Goal: Task Accomplishment & Management: Manage account settings

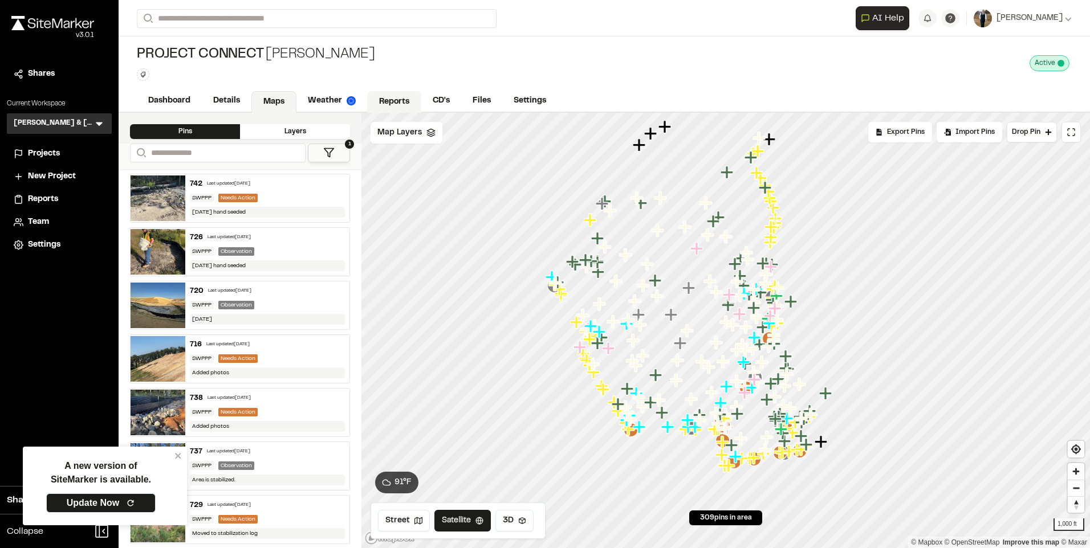
click at [399, 96] on link "Reports" at bounding box center [394, 102] width 54 height 22
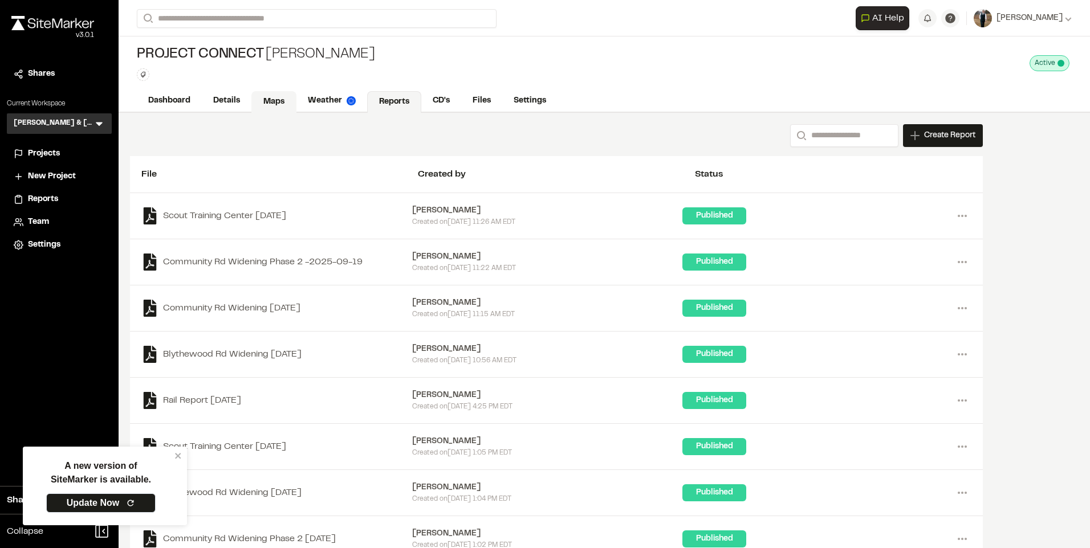
click at [271, 102] on link "Maps" at bounding box center [273, 102] width 45 height 22
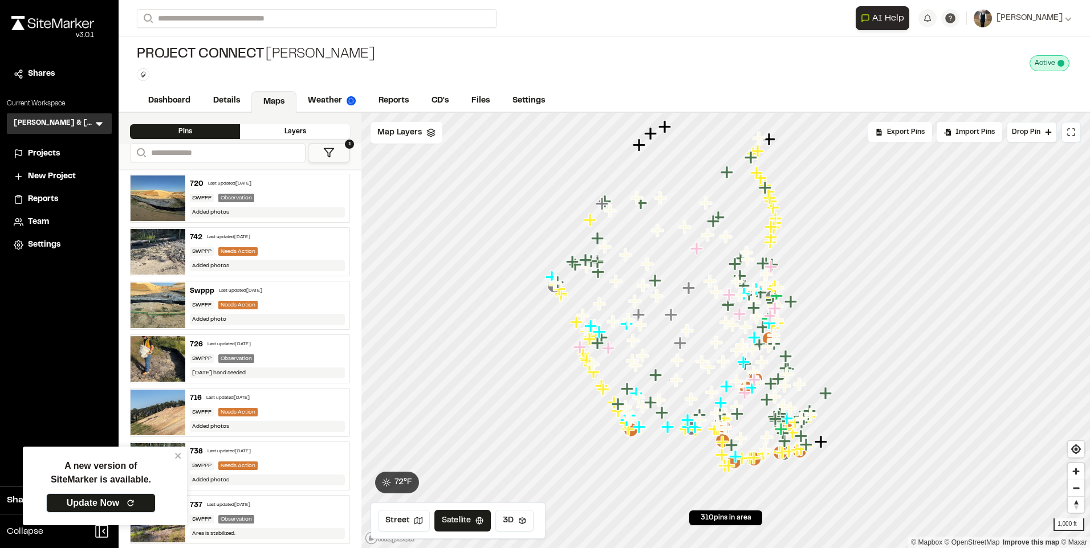
click at [174, 457] on div "A new version of SiteMarker is available. Update Now" at bounding box center [100, 486] width 147 height 70
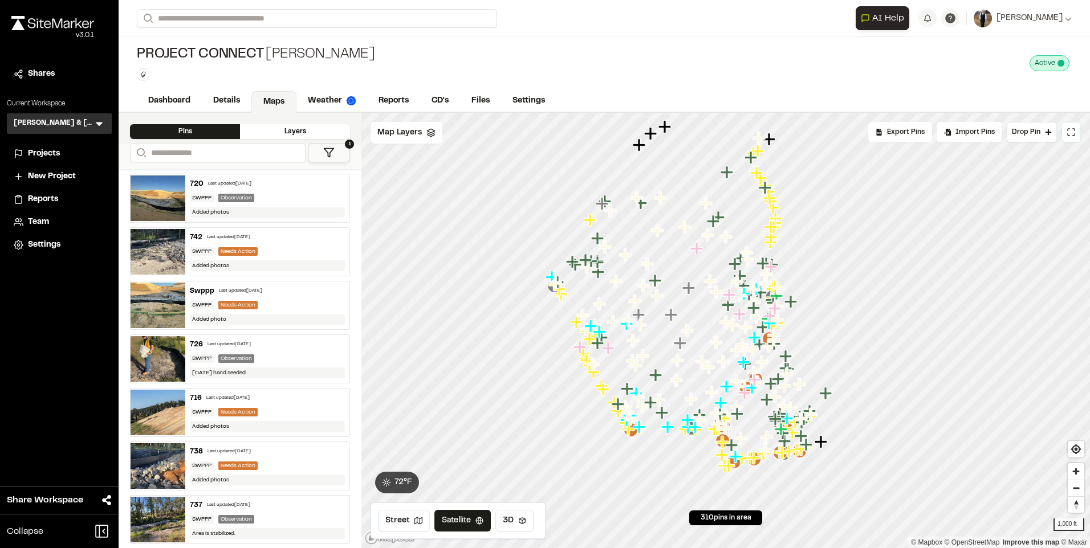
click at [327, 145] on button "1" at bounding box center [329, 153] width 42 height 19
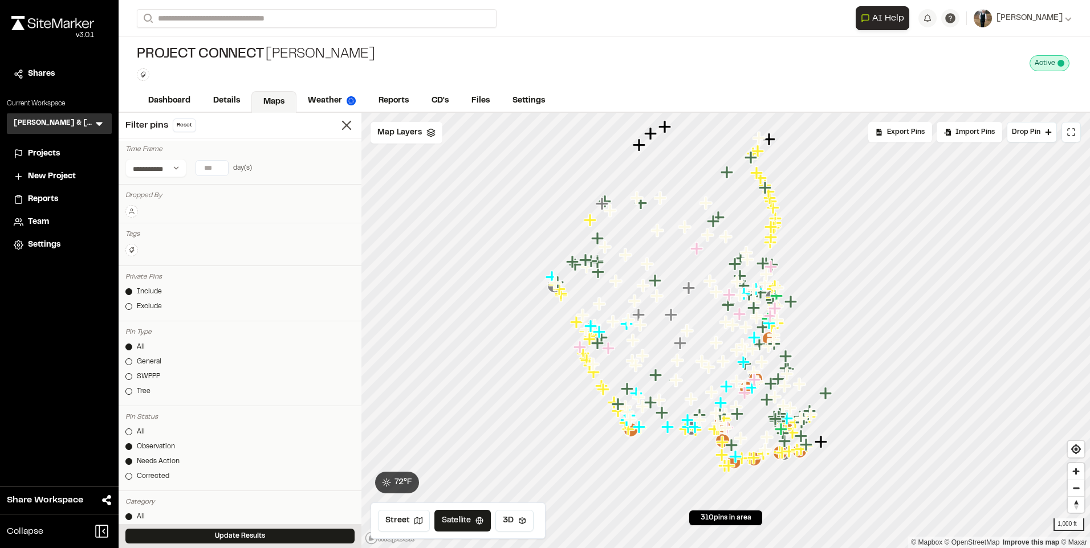
click at [151, 370] on div "All General SWPPP Tree" at bounding box center [239, 371] width 229 height 59
click at [151, 373] on div "SWPPP" at bounding box center [148, 377] width 23 height 10
click at [187, 543] on button "Update Results" at bounding box center [239, 536] width 229 height 15
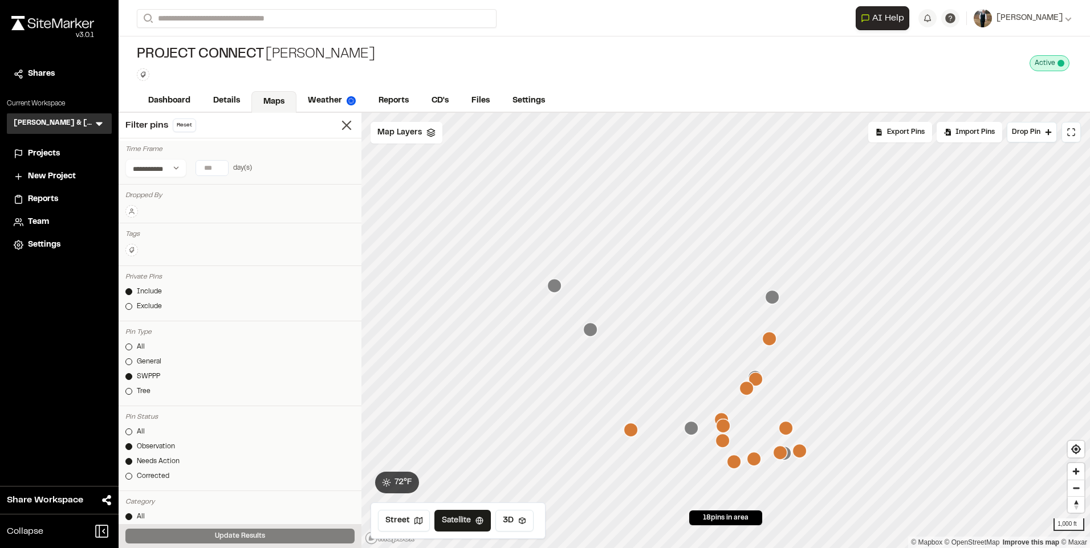
click at [551, 289] on icon "Map marker" at bounding box center [554, 286] width 14 height 14
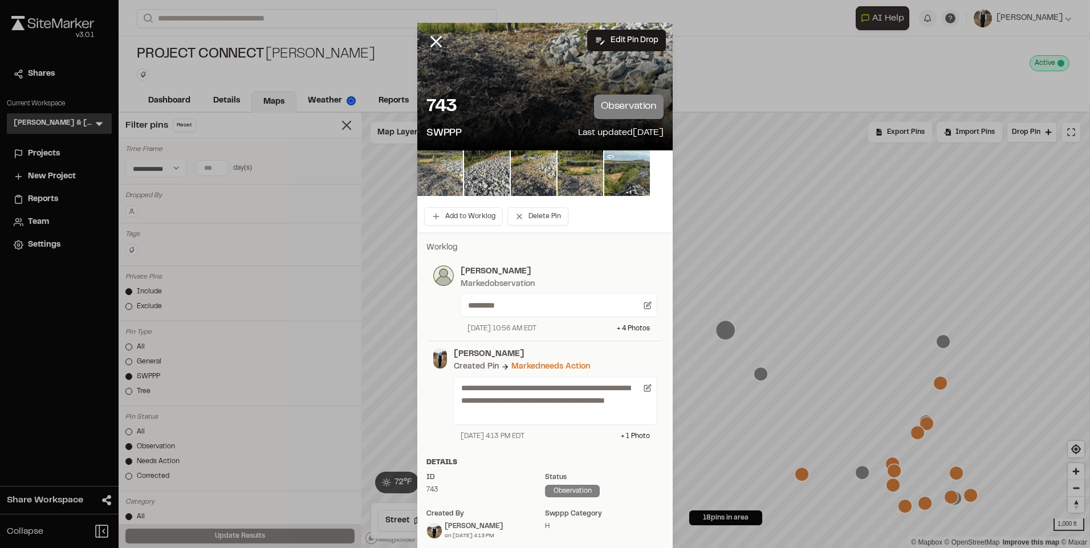
click at [444, 169] on img at bounding box center [440, 173] width 46 height 46
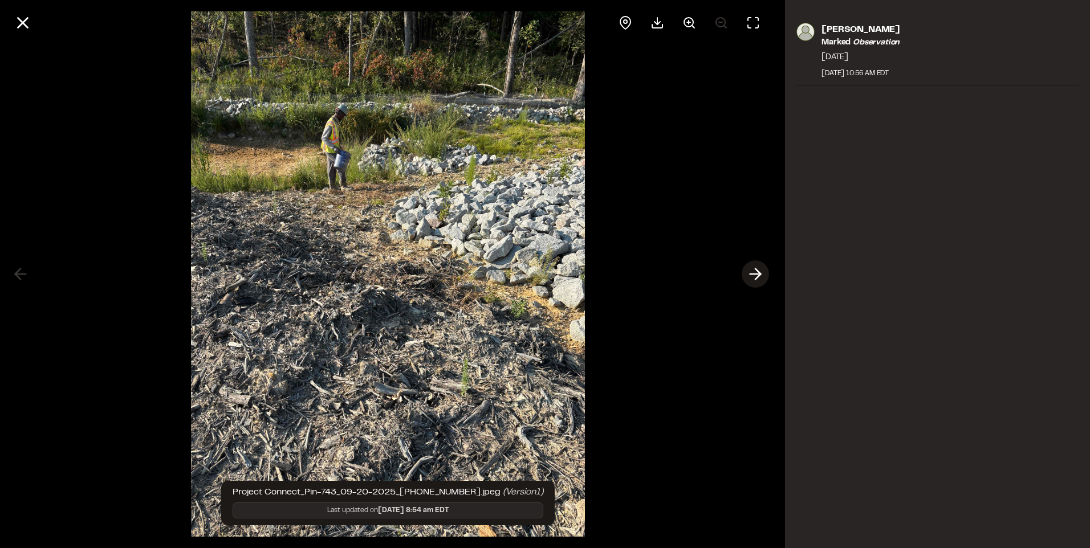
click at [756, 263] on button at bounding box center [754, 273] width 27 height 27
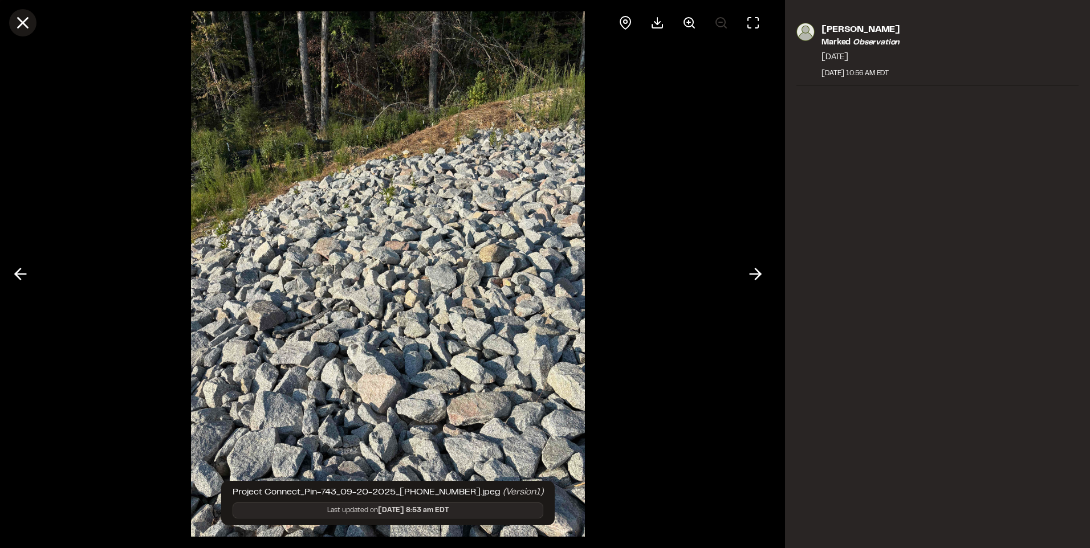
click at [25, 24] on line at bounding box center [23, 23] width 10 height 10
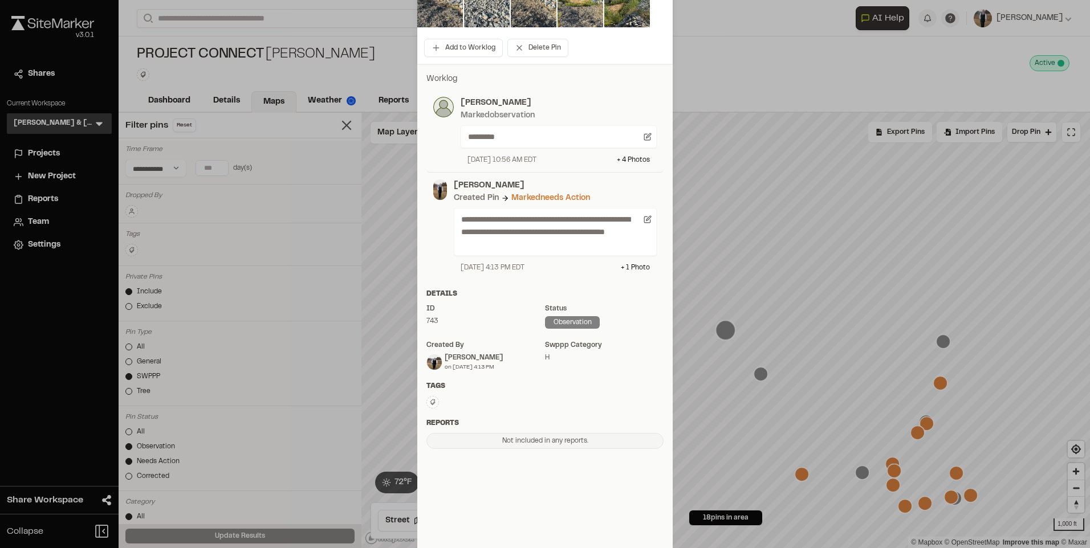
scroll to position [179, 0]
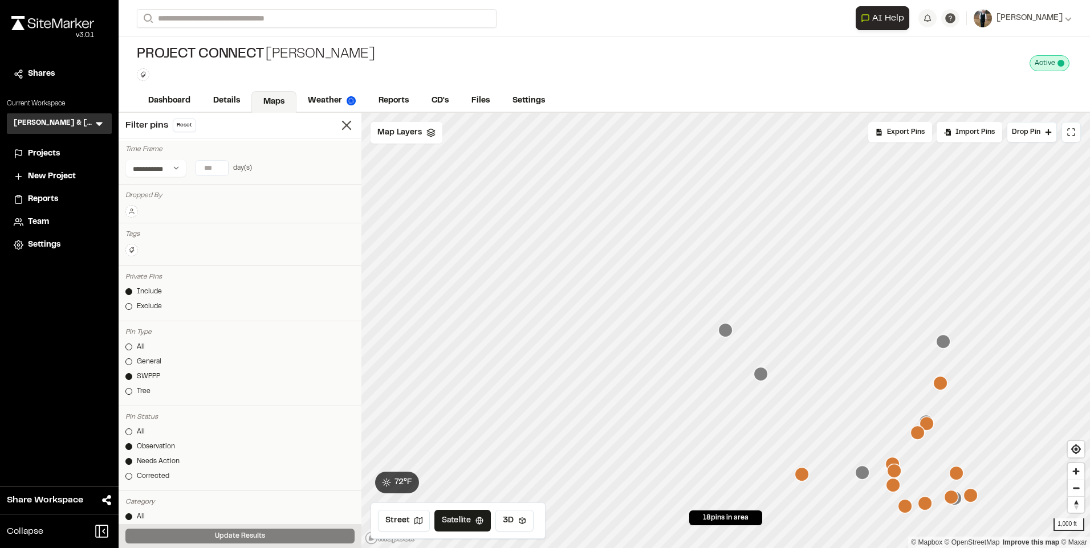
click at [860, 476] on icon "Map marker" at bounding box center [862, 473] width 14 height 14
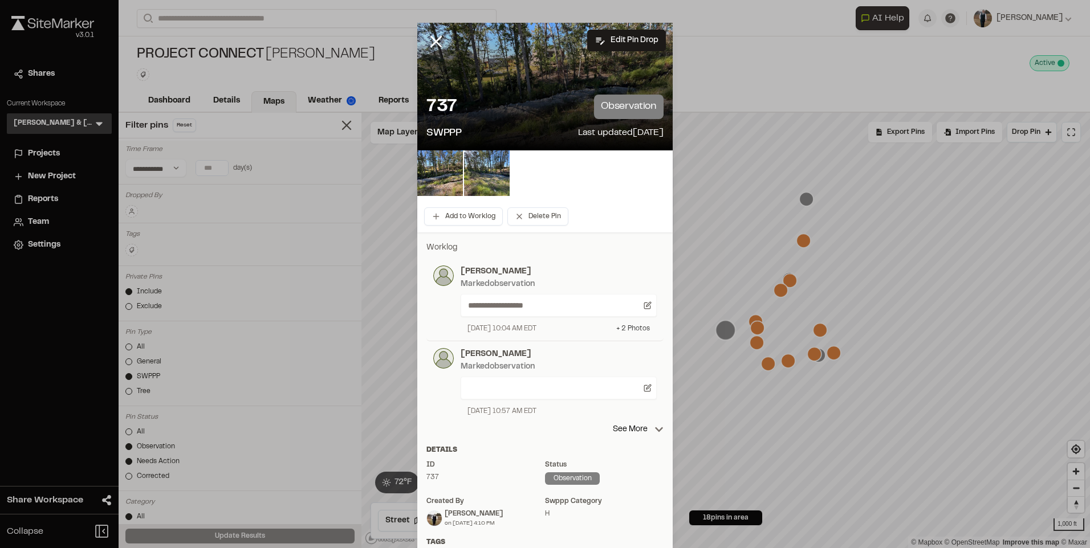
click at [626, 327] on div "+ 2 Photo s" at bounding box center [633, 329] width 34 height 10
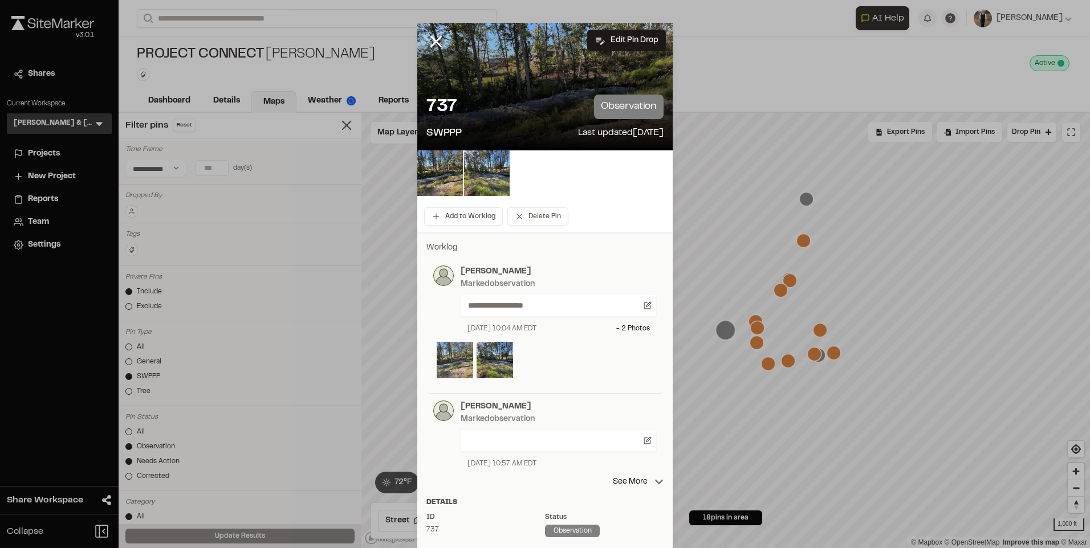
click at [451, 369] on img at bounding box center [455, 360] width 36 height 36
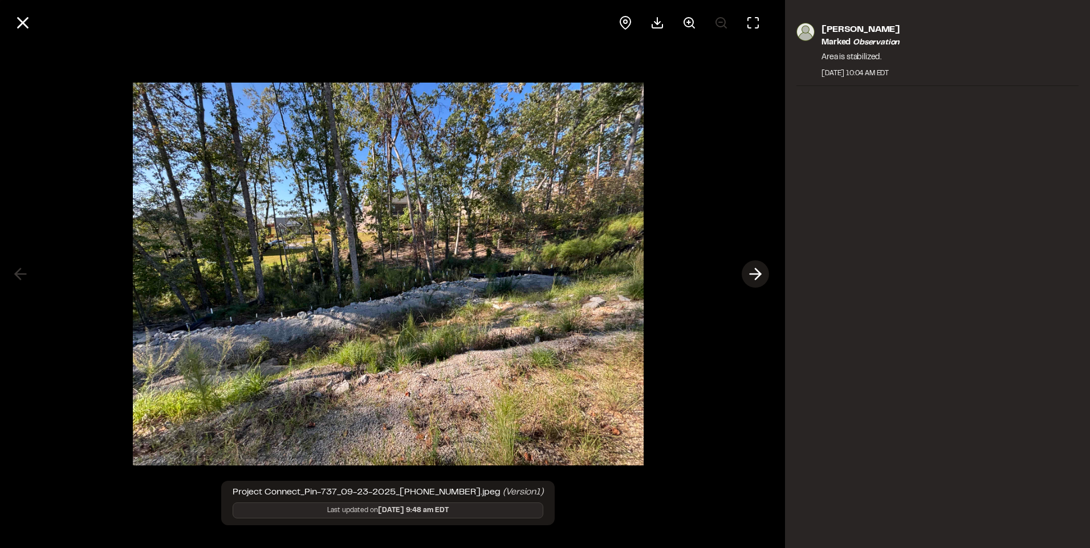
click at [745, 276] on button at bounding box center [754, 273] width 27 height 27
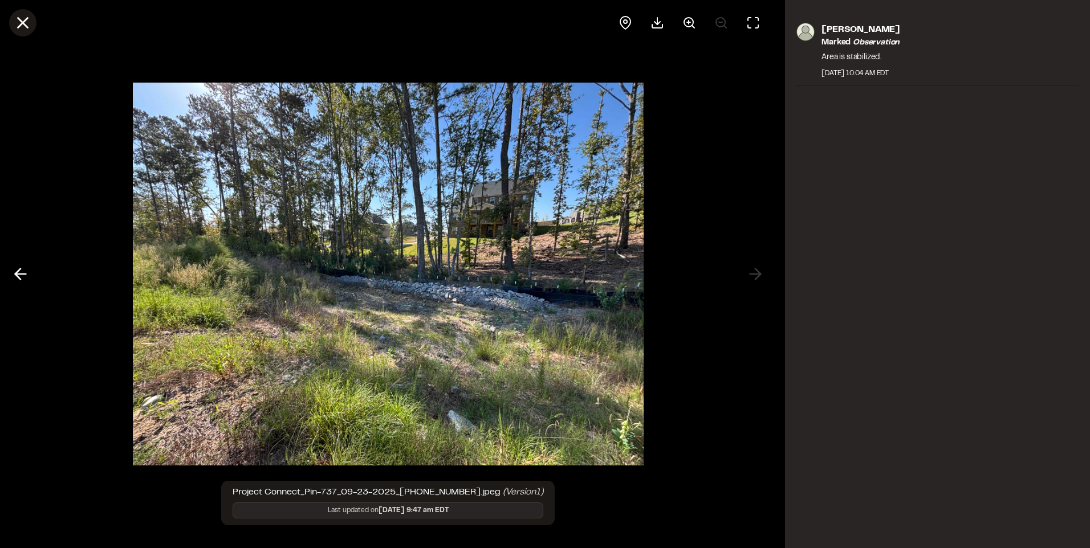
click at [21, 27] on icon at bounding box center [22, 22] width 19 height 19
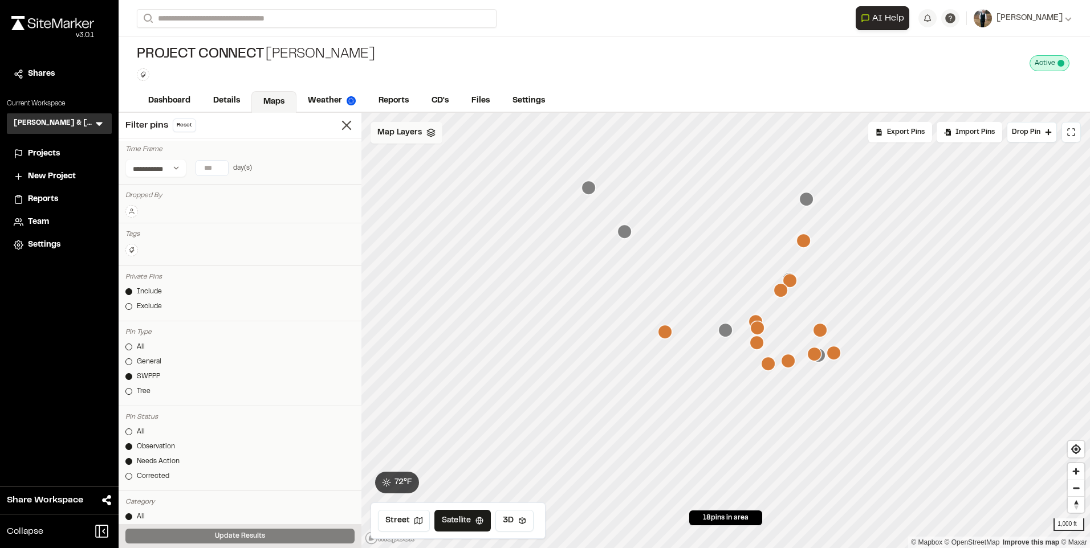
click at [395, 132] on span "Map Layers" at bounding box center [399, 133] width 44 height 13
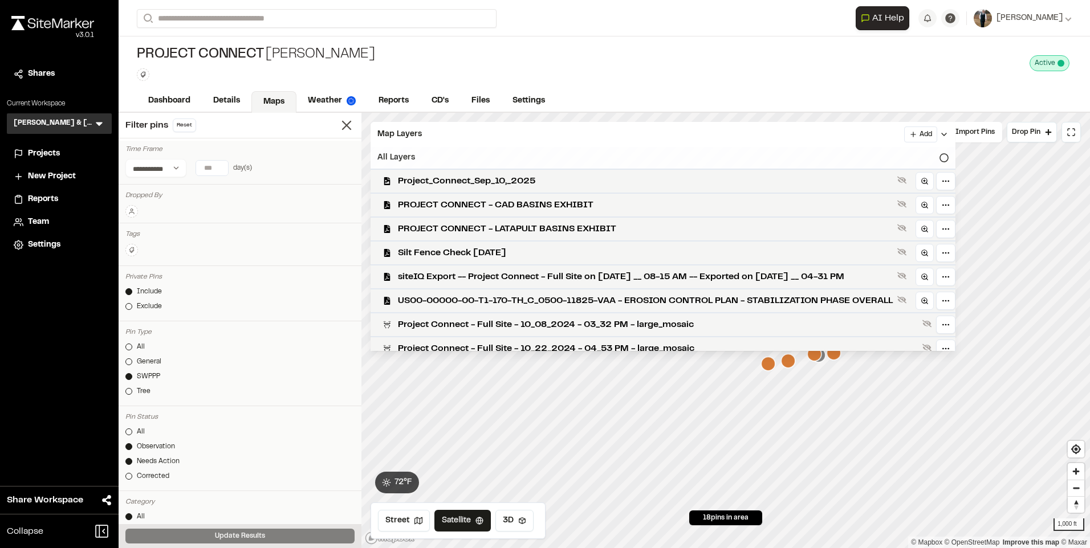
click at [479, 156] on div "All Layers" at bounding box center [662, 158] width 585 height 22
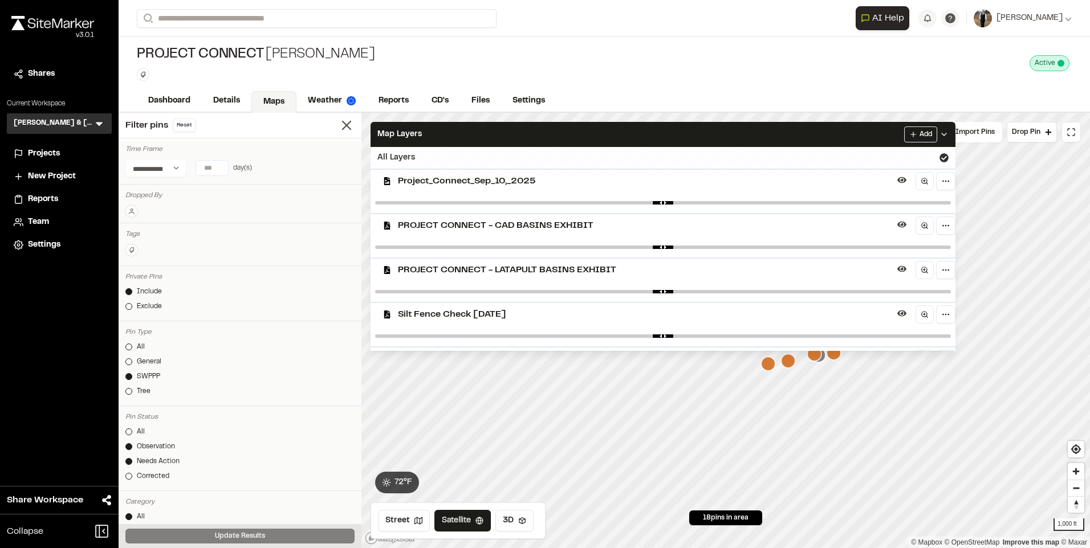
click at [472, 157] on div "All Layers" at bounding box center [662, 158] width 585 height 22
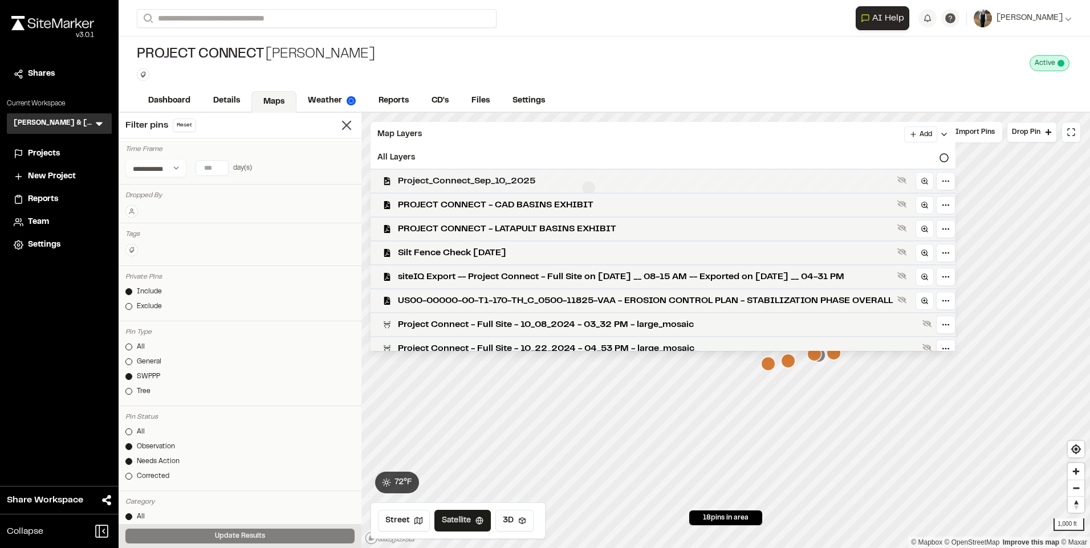
click at [464, 178] on span "Project_Connect_Sep_10,_2025" at bounding box center [645, 181] width 495 height 14
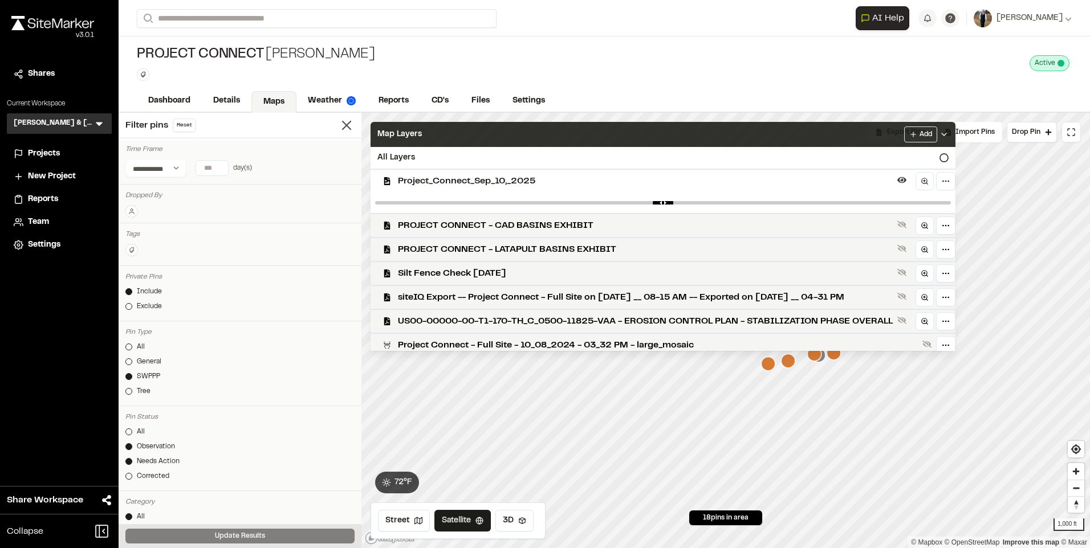
click at [451, 132] on div "Map Layers Add" at bounding box center [662, 134] width 585 height 25
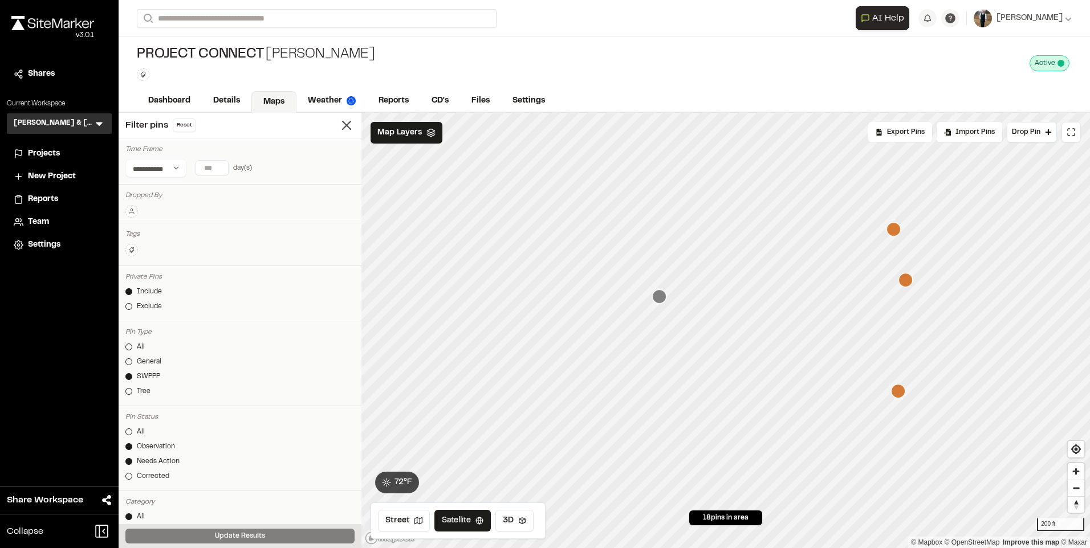
click at [661, 300] on icon "Map marker" at bounding box center [659, 296] width 14 height 14
click at [708, 357] on icon "Map marker" at bounding box center [705, 353] width 14 height 14
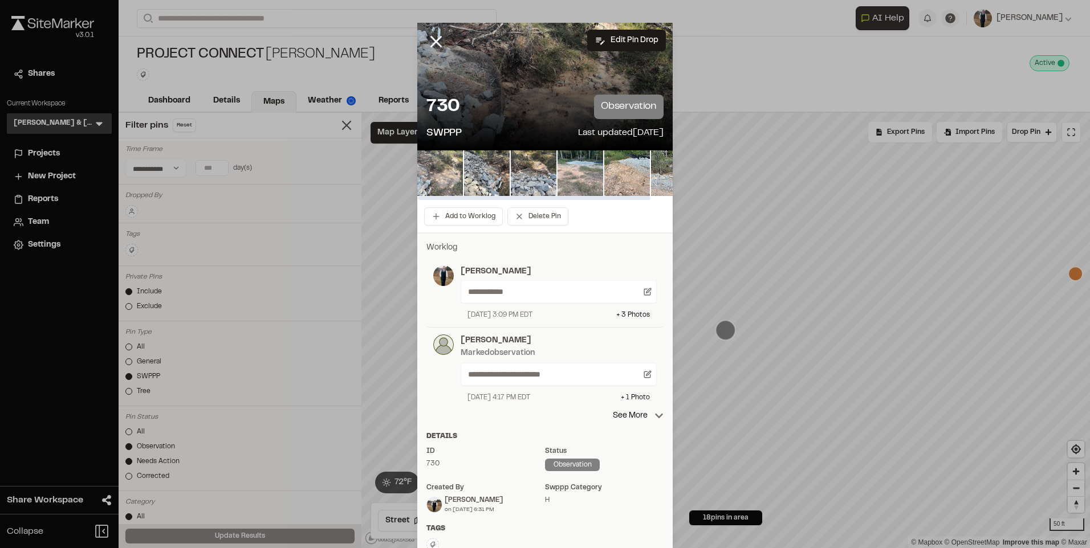
click at [443, 166] on img at bounding box center [440, 173] width 46 height 46
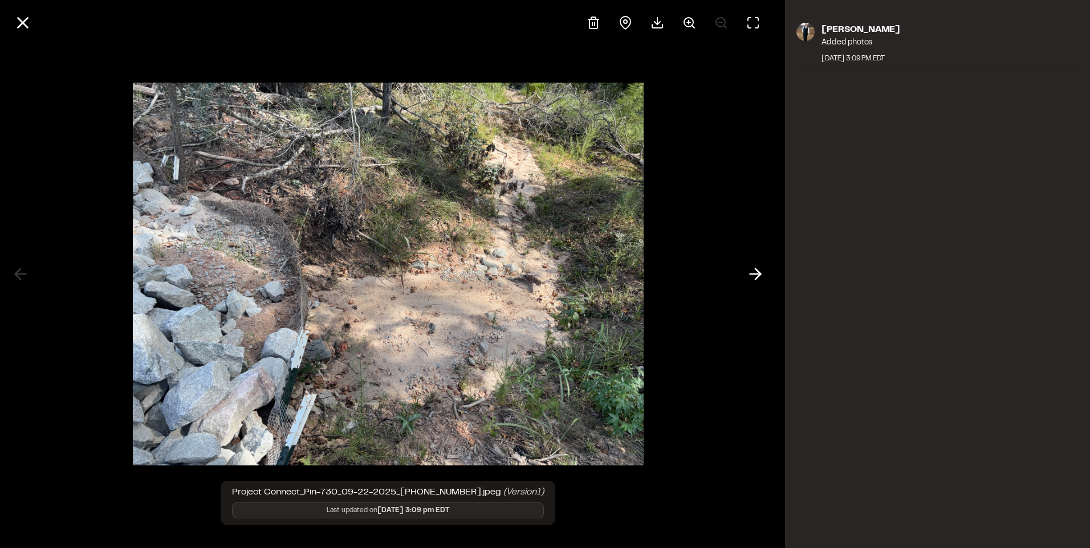
click at [776, 268] on div "Project Connect_Pin-730_09-22-2025_[PHONE_NUMBER].jpeg (Version 1 ) Last update…" at bounding box center [545, 274] width 1090 height 548
click at [754, 271] on icon at bounding box center [755, 273] width 18 height 19
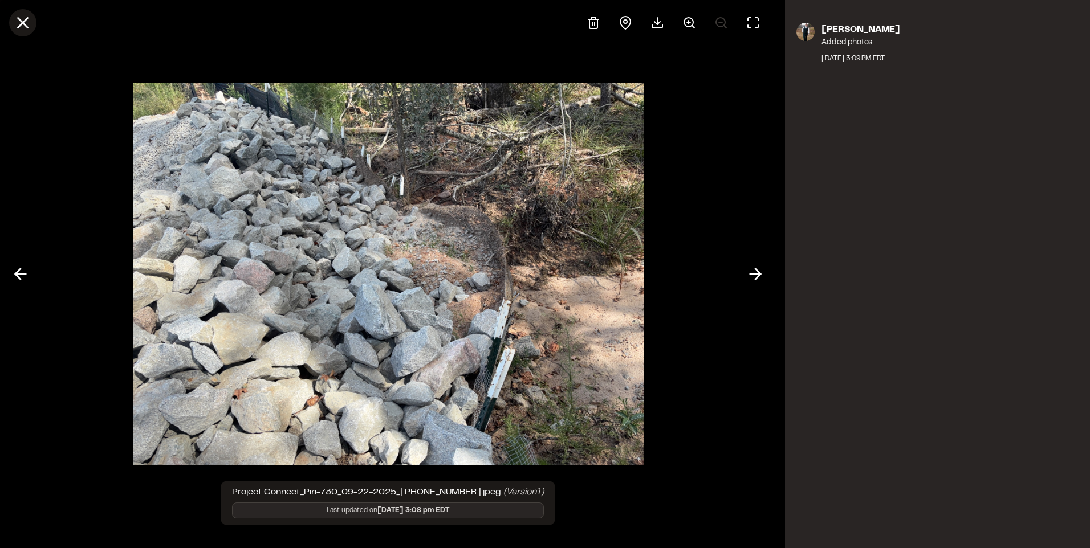
click at [14, 22] on icon at bounding box center [22, 22] width 19 height 19
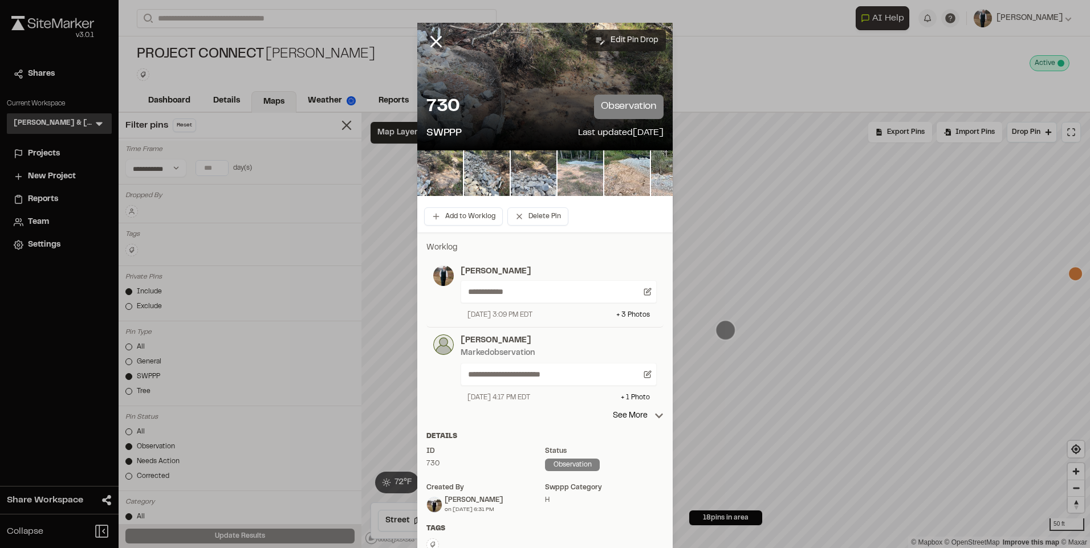
click at [621, 35] on button "Edit Pin Drop" at bounding box center [626, 41] width 79 height 22
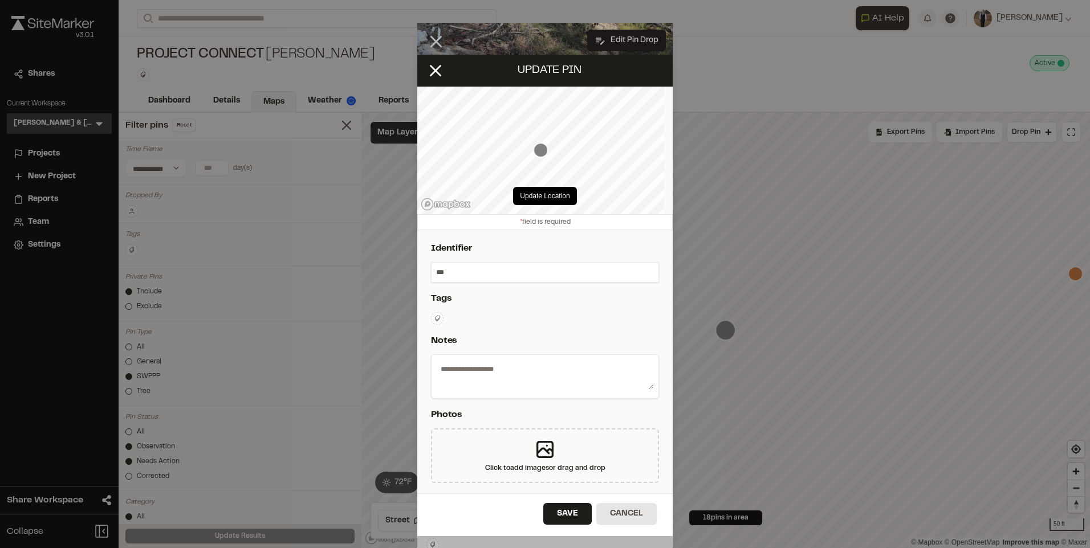
type textarea "**********"
select select "****"
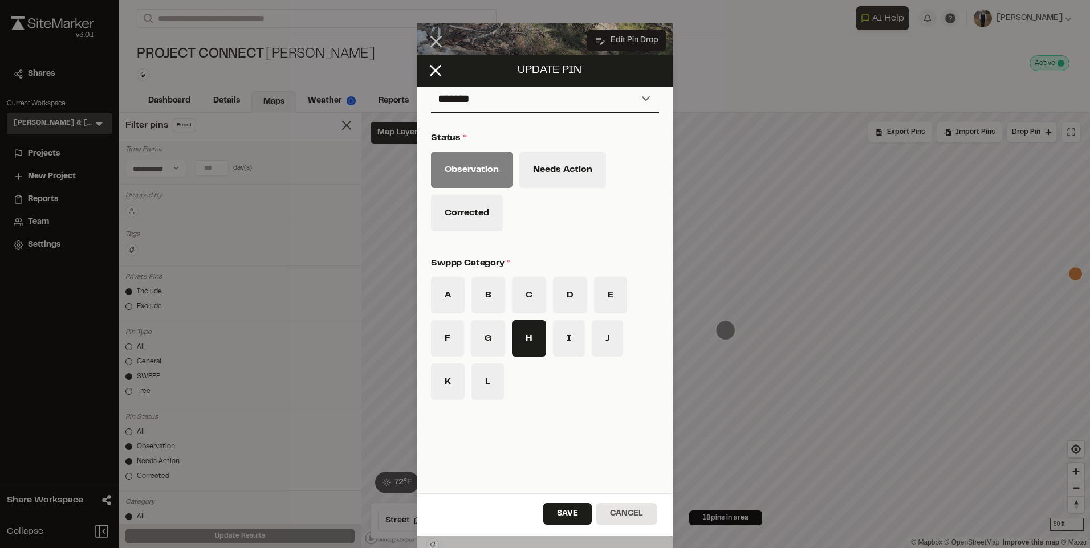
scroll to position [582, 0]
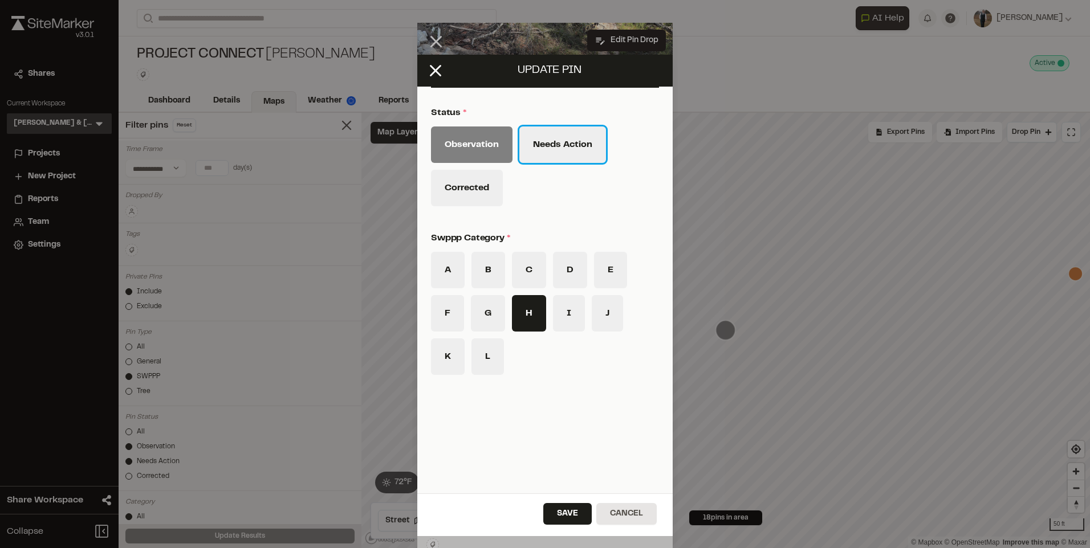
click at [532, 143] on button "Needs Action" at bounding box center [562, 145] width 87 height 36
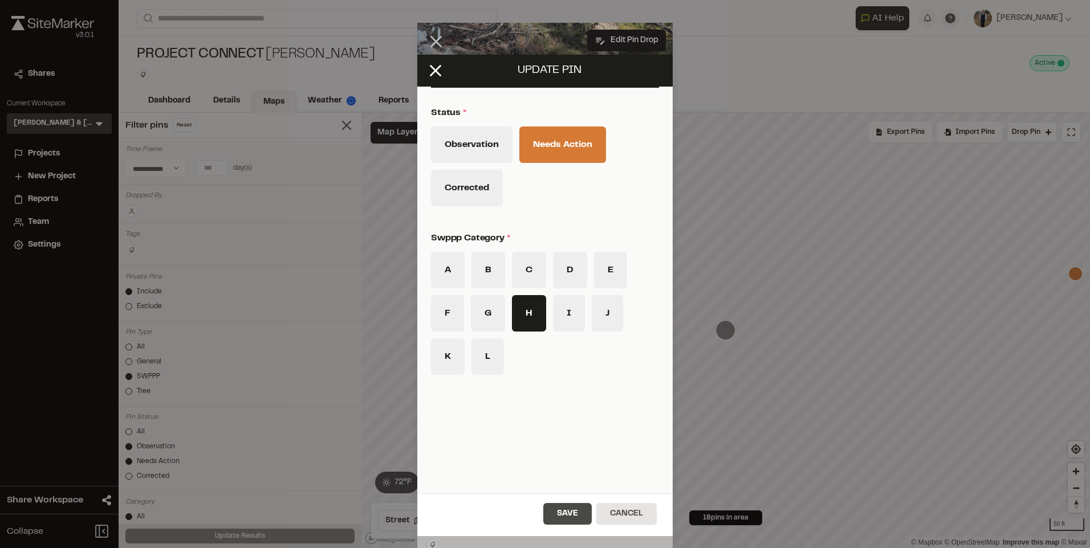
click at [552, 510] on button "Save" at bounding box center [567, 514] width 48 height 22
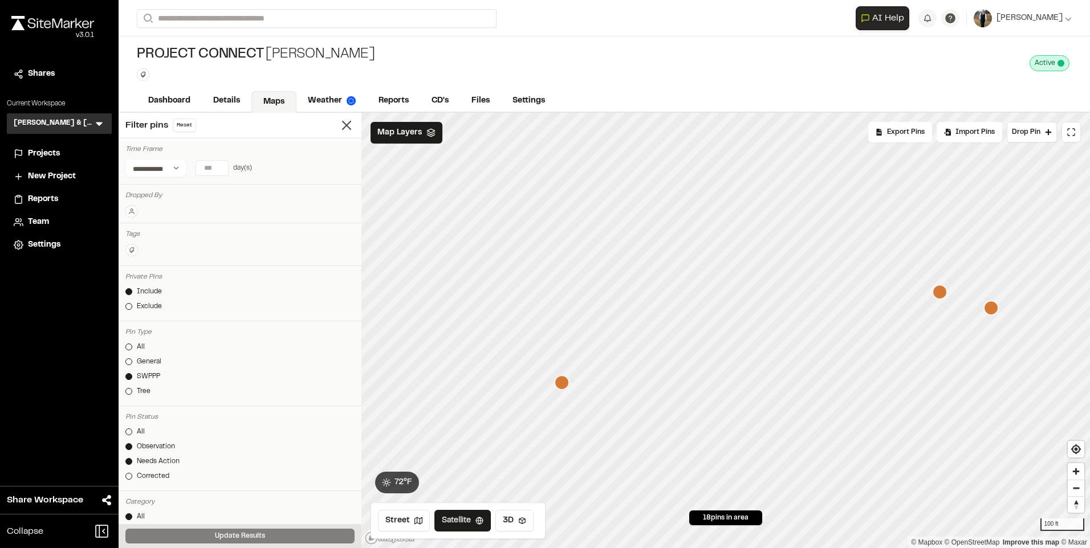
click at [557, 387] on icon "Map marker" at bounding box center [561, 383] width 14 height 14
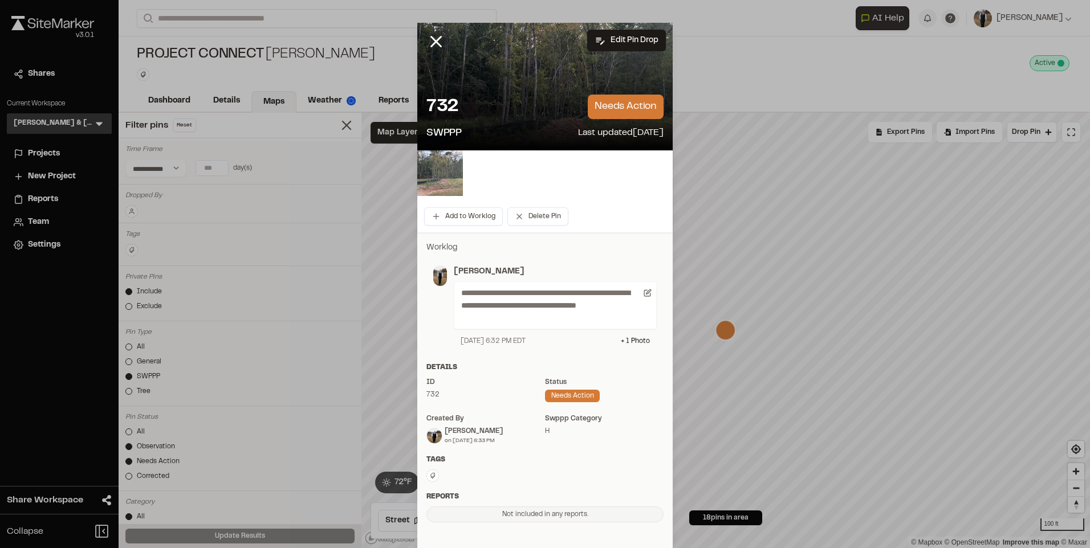
click at [442, 176] on img at bounding box center [440, 173] width 46 height 46
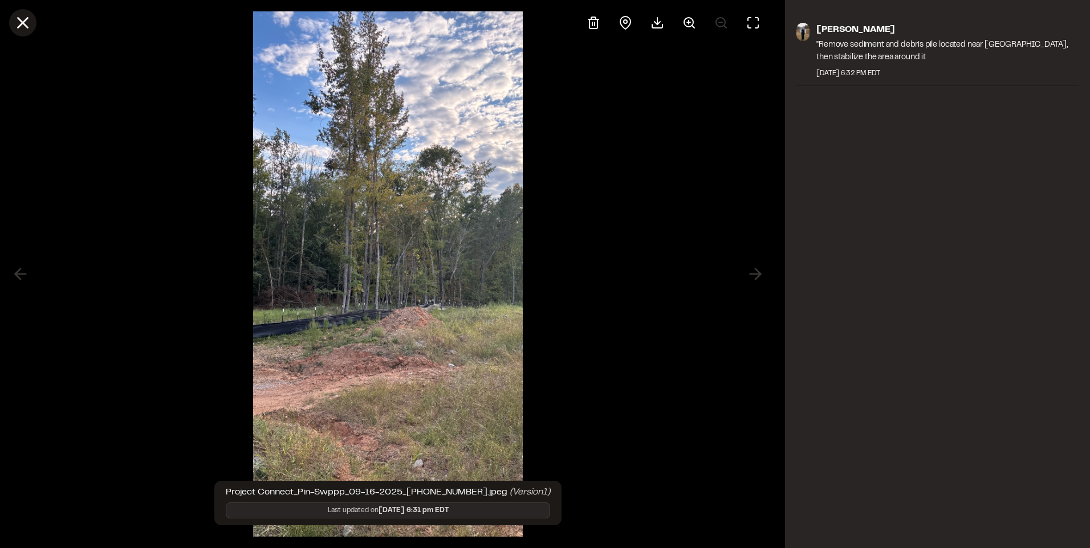
click at [24, 22] on line at bounding box center [23, 23] width 10 height 10
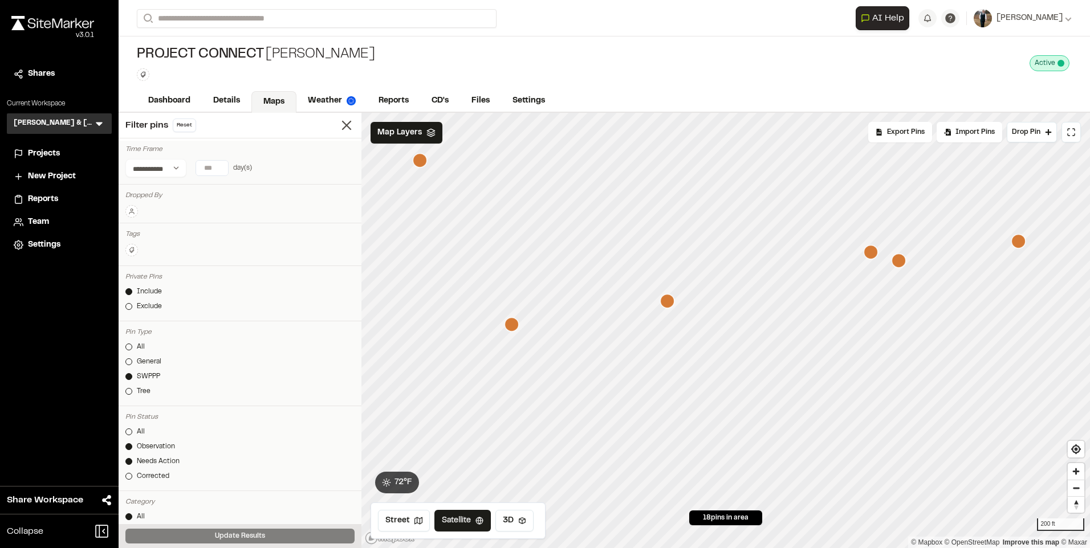
click at [670, 305] on icon "Map marker" at bounding box center [667, 301] width 14 height 14
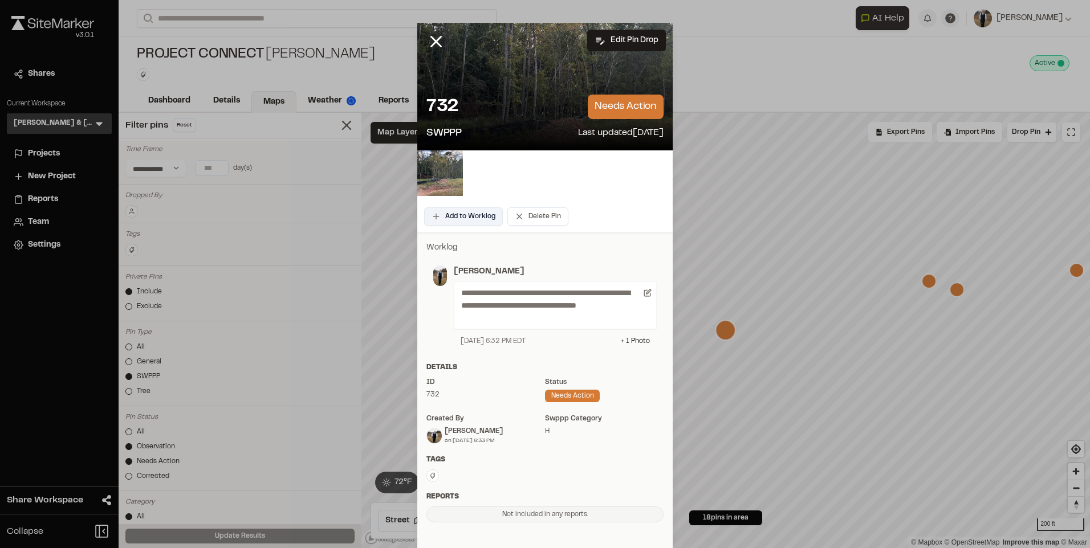
click at [470, 217] on button "Add to Worklog" at bounding box center [463, 216] width 79 height 18
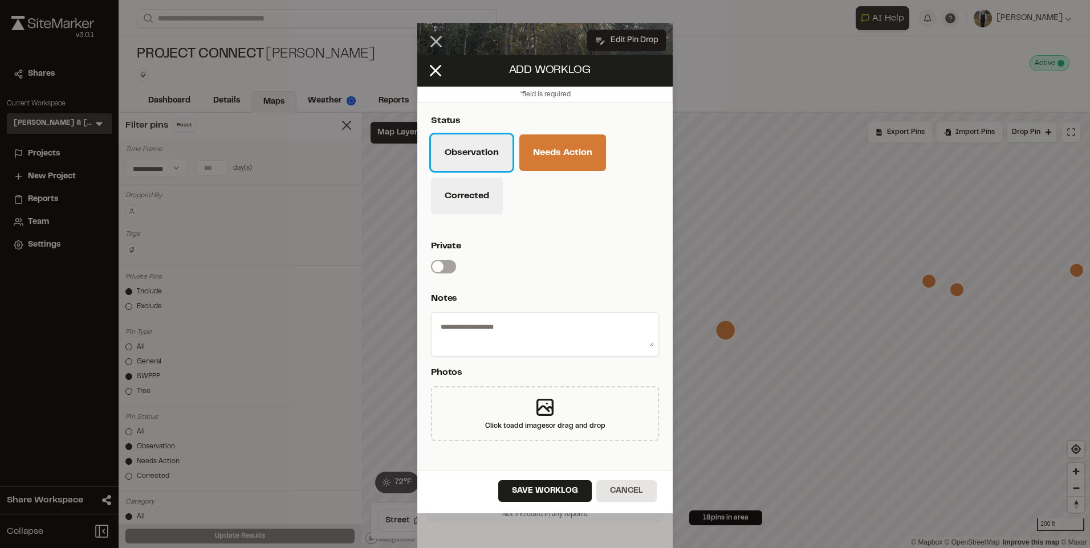
click at [474, 158] on button "Observation" at bounding box center [471, 152] width 81 height 36
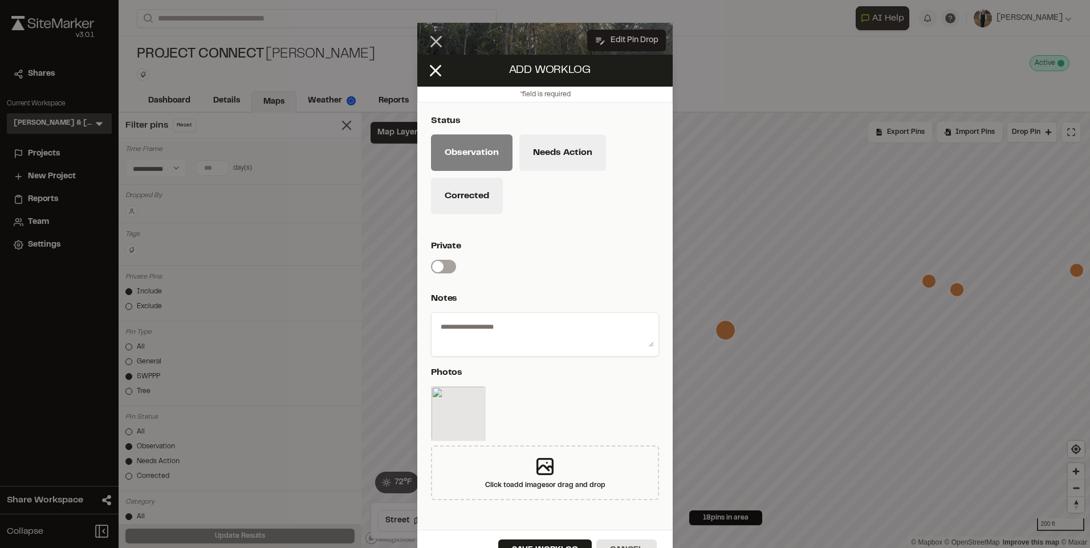
click at [513, 328] on textarea at bounding box center [545, 332] width 218 height 30
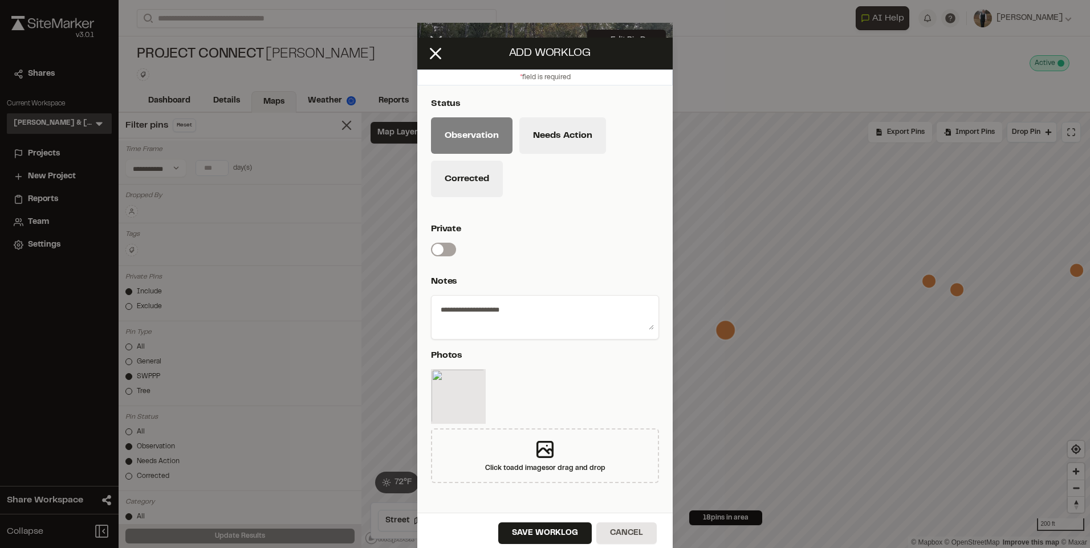
scroll to position [25, 0]
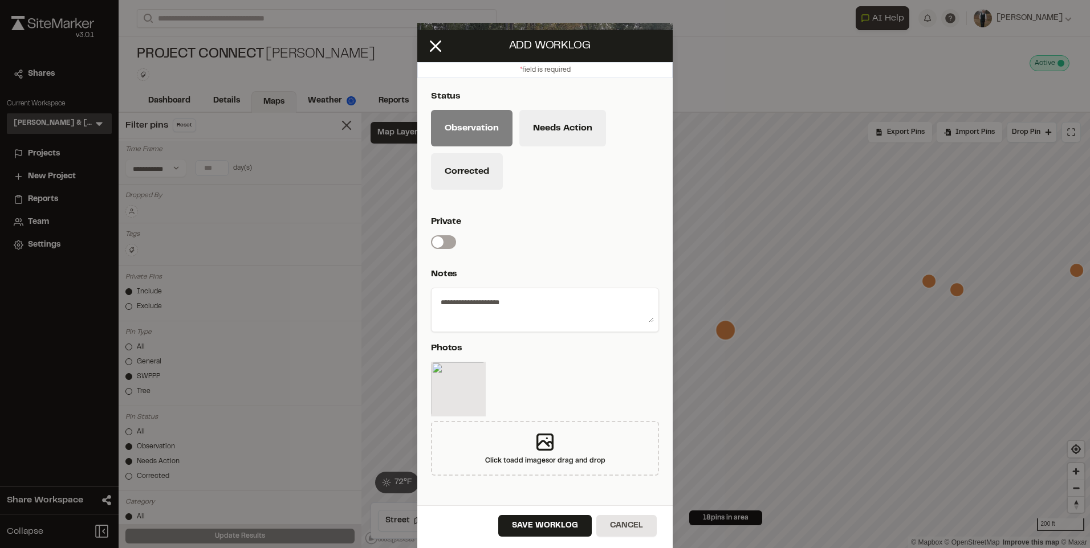
click at [462, 297] on textarea "**********" at bounding box center [545, 308] width 218 height 30
type textarea "**********"
click at [528, 520] on button "Save Worklog" at bounding box center [544, 526] width 93 height 22
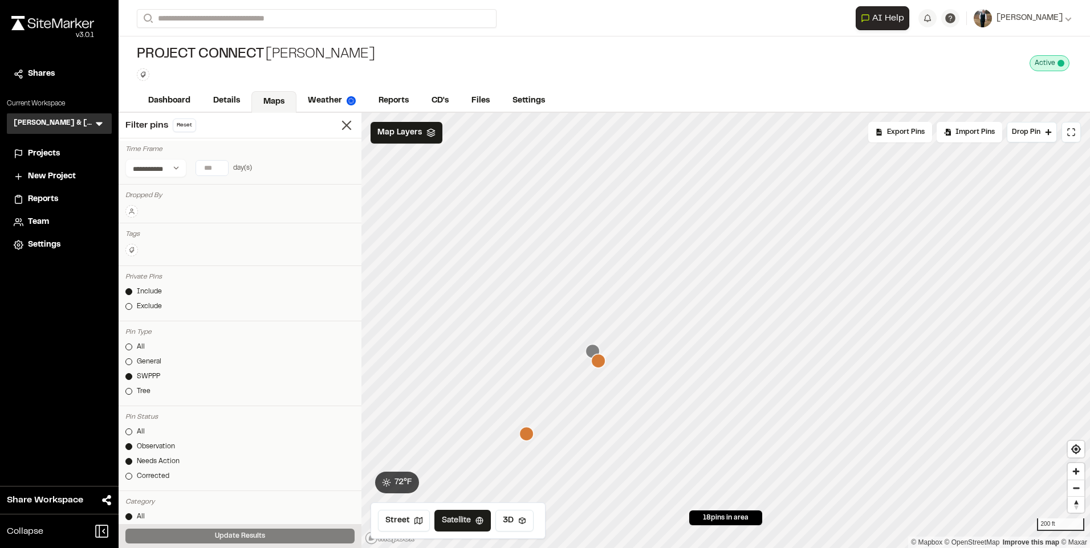
drag, startPoint x: 772, startPoint y: 333, endPoint x: 568, endPoint y: 97, distance: 311.9
click at [568, 97] on div "Open sidebar Search AI Help AI Assistant Ask about features or construction ins…" at bounding box center [604, 274] width 971 height 548
click at [762, 300] on icon "Map marker" at bounding box center [760, 296] width 14 height 14
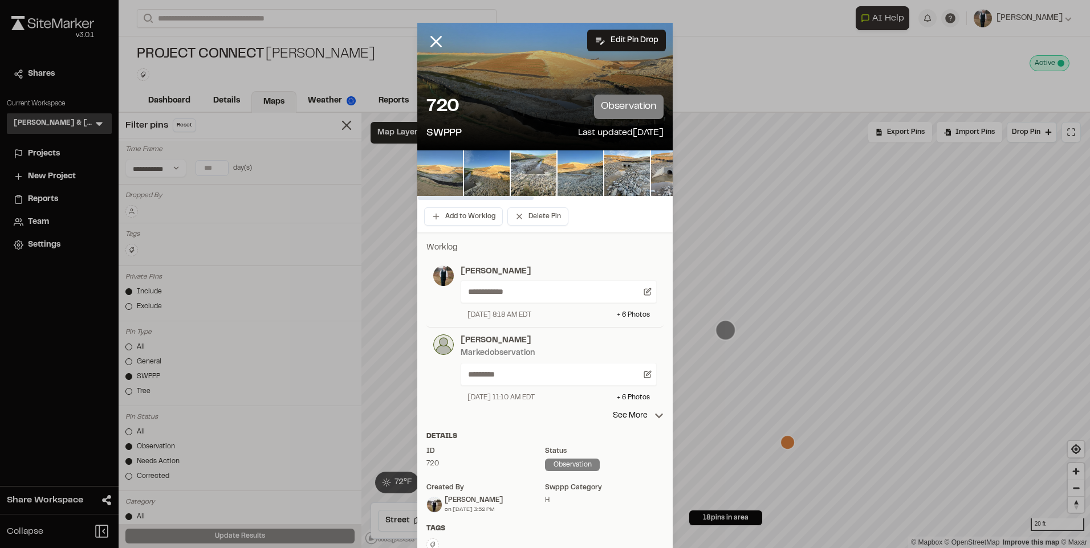
click at [429, 168] on img at bounding box center [440, 173] width 46 height 46
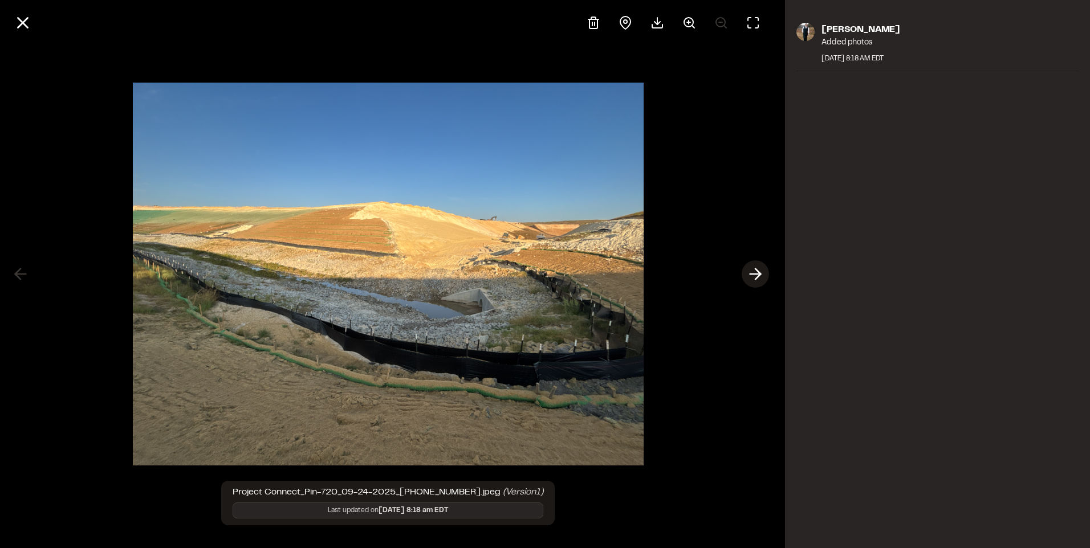
click at [751, 270] on icon at bounding box center [755, 273] width 18 height 19
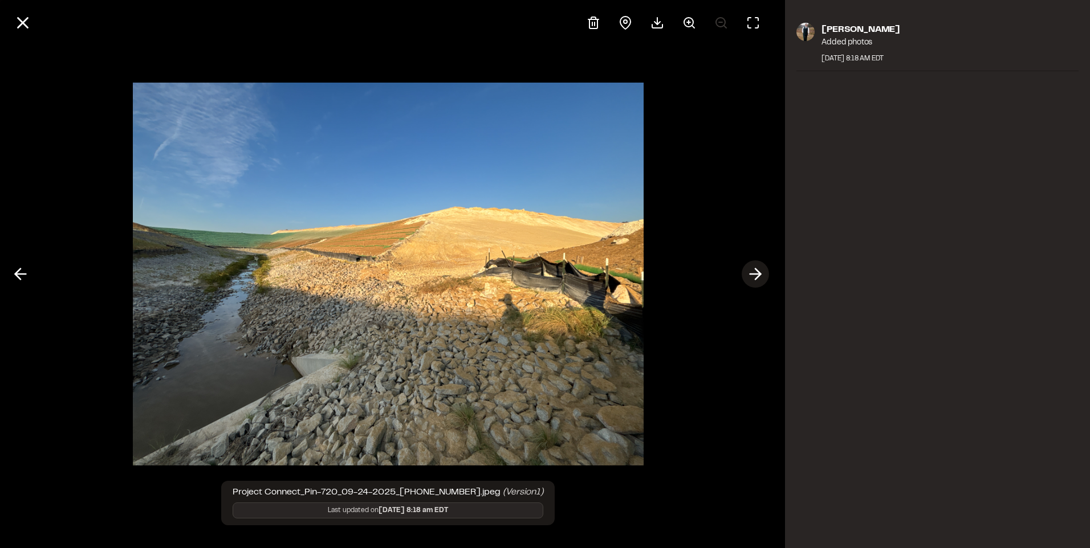
click at [761, 272] on icon at bounding box center [755, 273] width 18 height 19
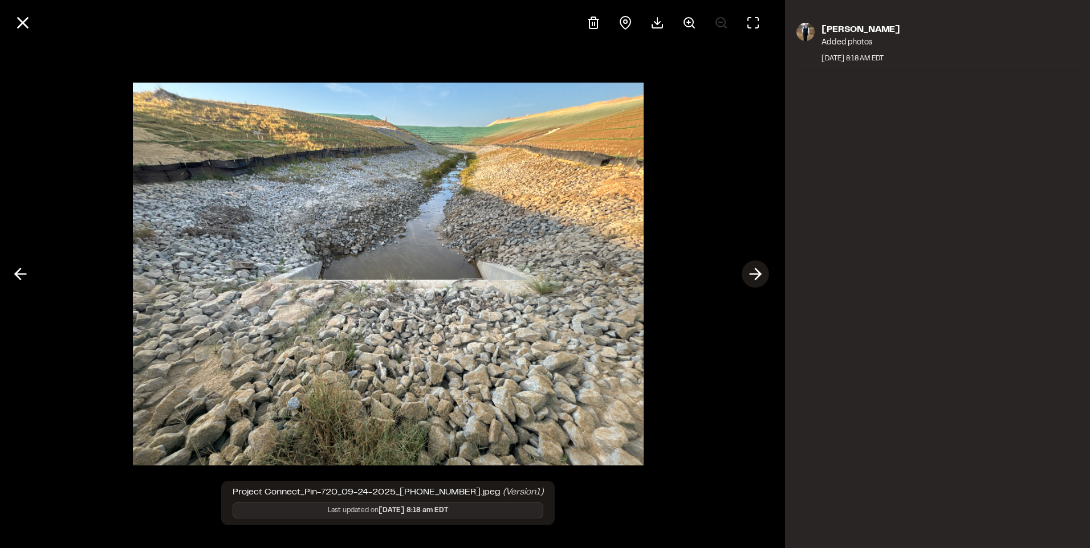
click at [762, 272] on icon at bounding box center [755, 273] width 18 height 19
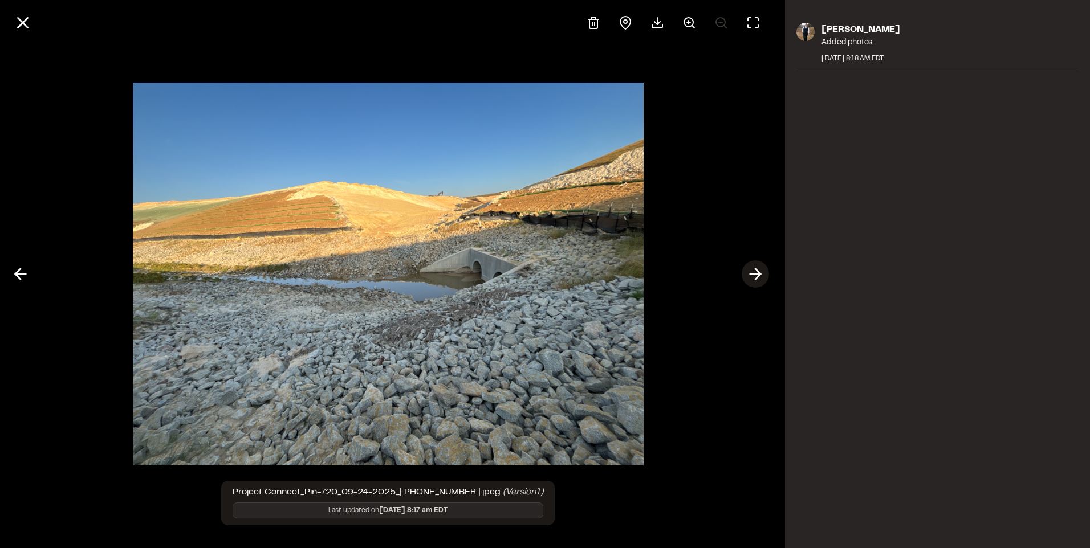
click at [762, 272] on icon at bounding box center [755, 273] width 18 height 19
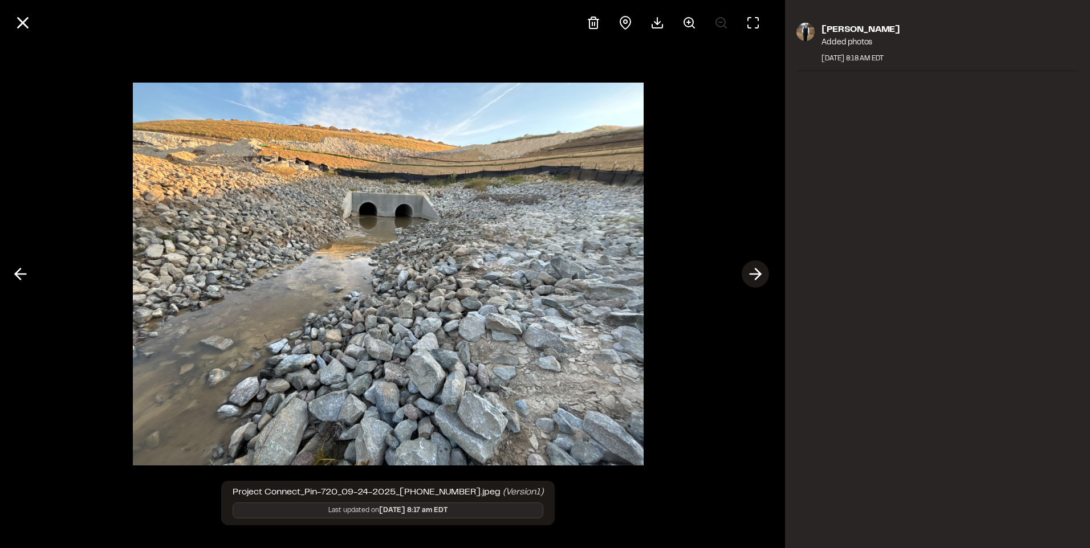
click at [755, 271] on icon at bounding box center [755, 273] width 18 height 19
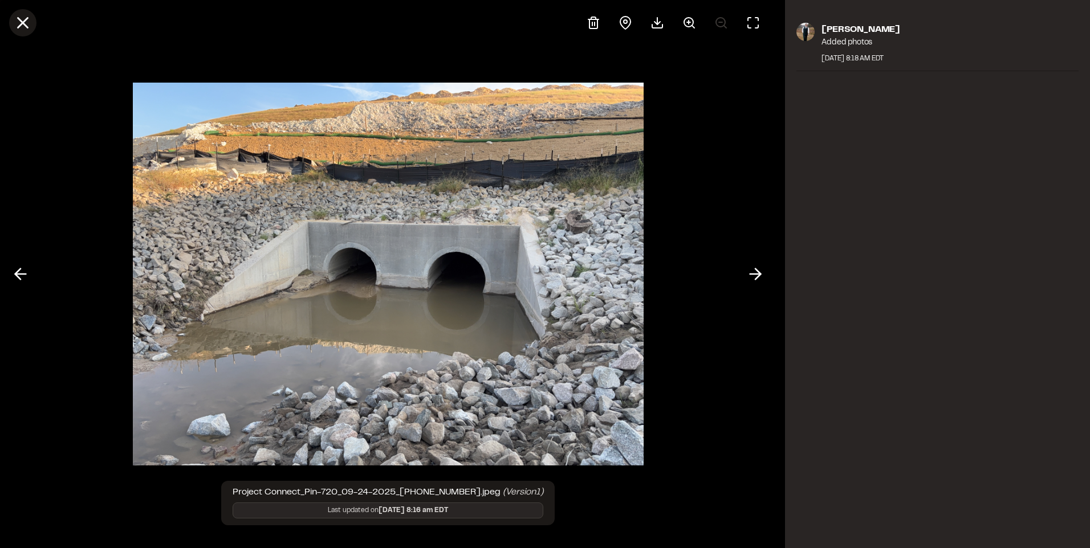
click at [25, 18] on icon at bounding box center [22, 22] width 19 height 19
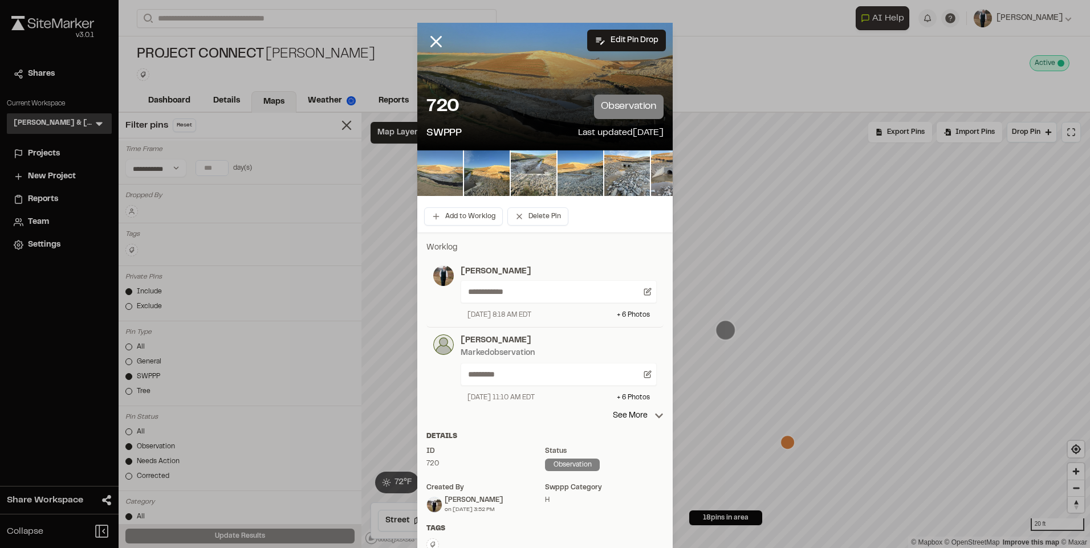
click at [433, 183] on img at bounding box center [440, 173] width 46 height 46
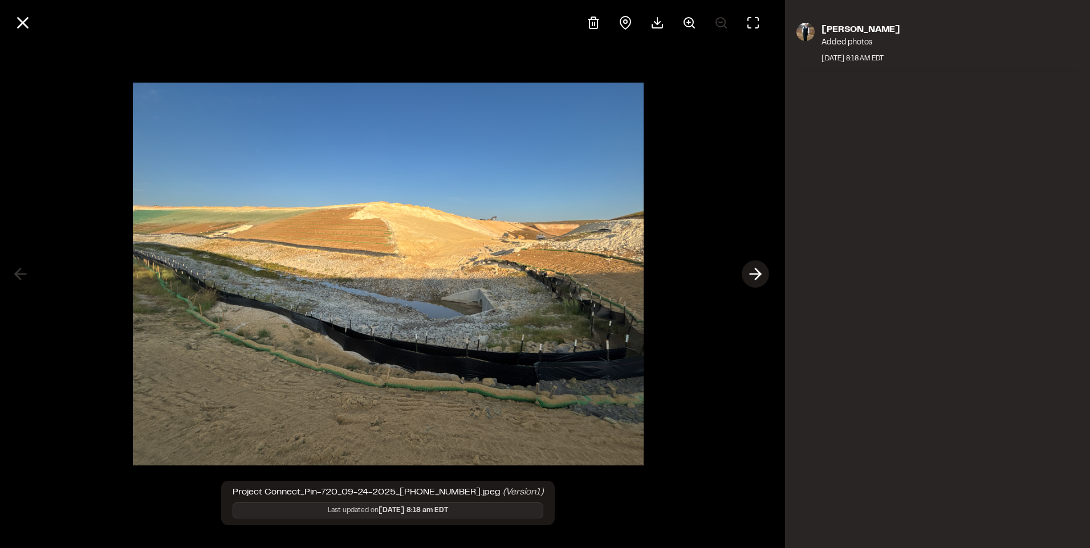
click at [758, 276] on polyline at bounding box center [757, 274] width 5 height 11
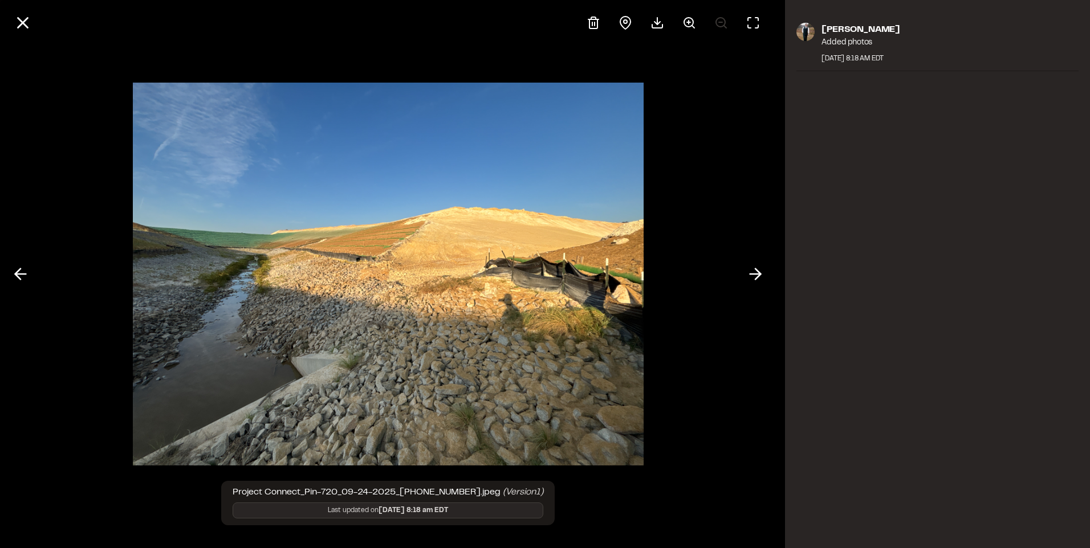
click at [769, 267] on div at bounding box center [388, 274] width 776 height 548
click at [747, 274] on icon at bounding box center [755, 273] width 18 height 19
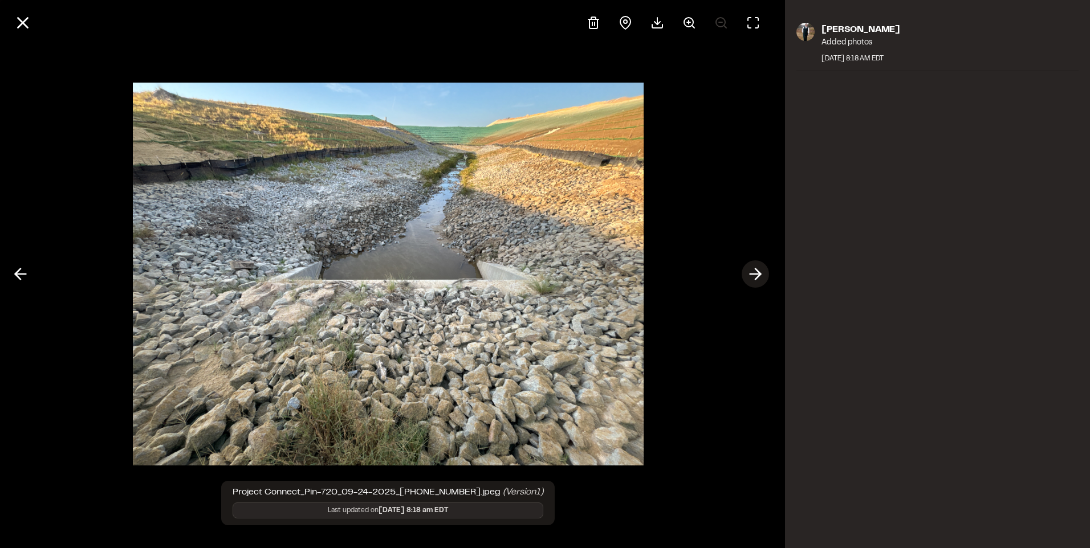
click at [751, 270] on icon at bounding box center [755, 273] width 18 height 19
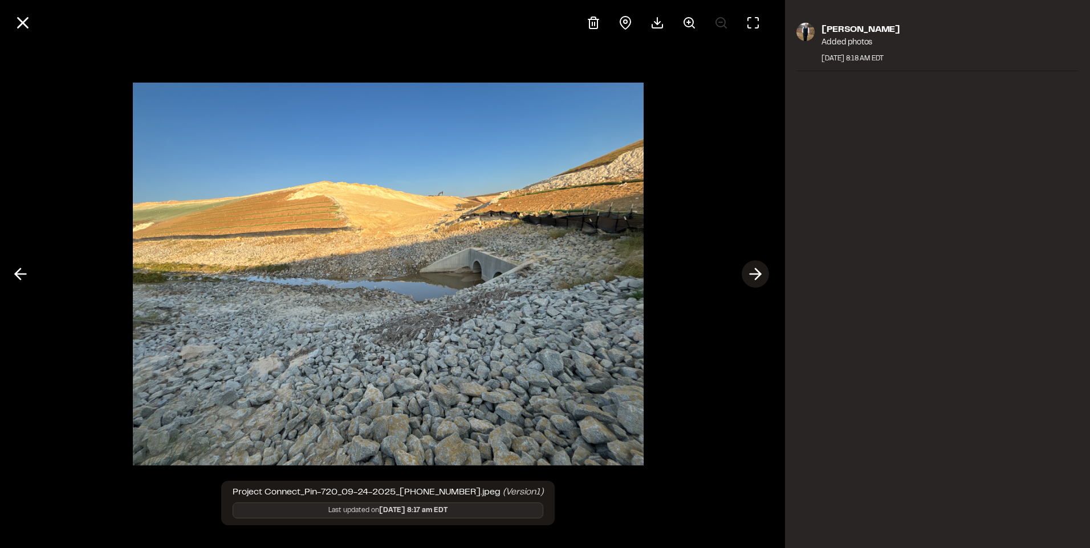
click at [746, 276] on icon at bounding box center [755, 273] width 18 height 19
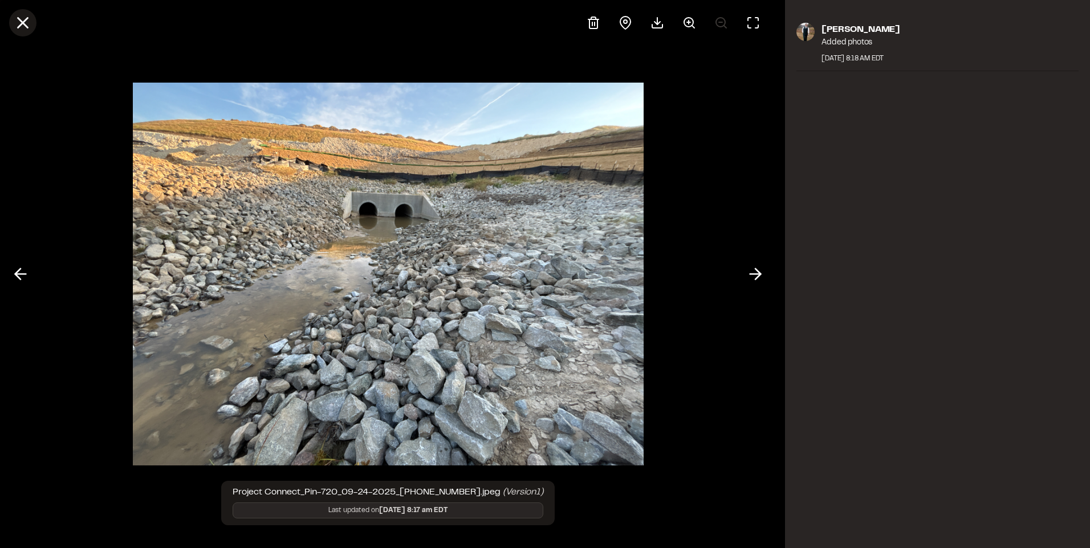
click at [26, 25] on line at bounding box center [23, 23] width 10 height 10
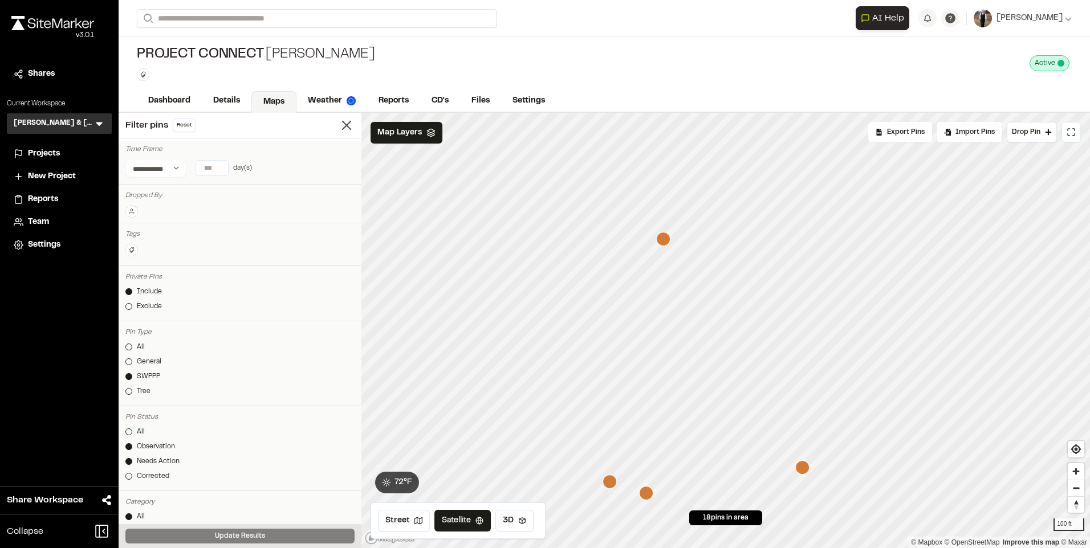
click at [666, 246] on icon "Map marker" at bounding box center [663, 239] width 14 height 14
click at [636, 315] on icon "Map marker" at bounding box center [638, 310] width 14 height 14
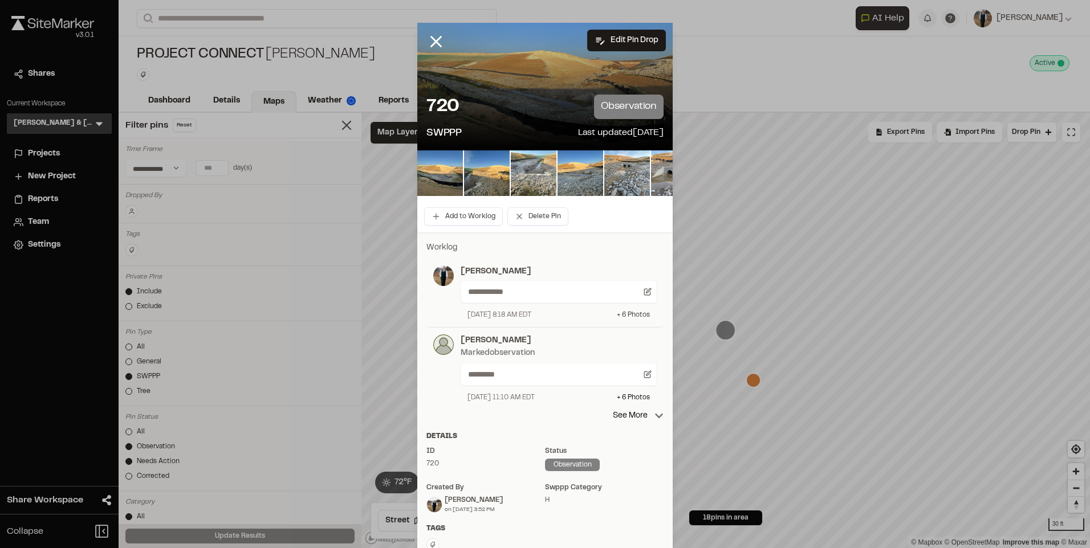
click at [634, 317] on div "+ 6 Photo s" at bounding box center [633, 315] width 33 height 10
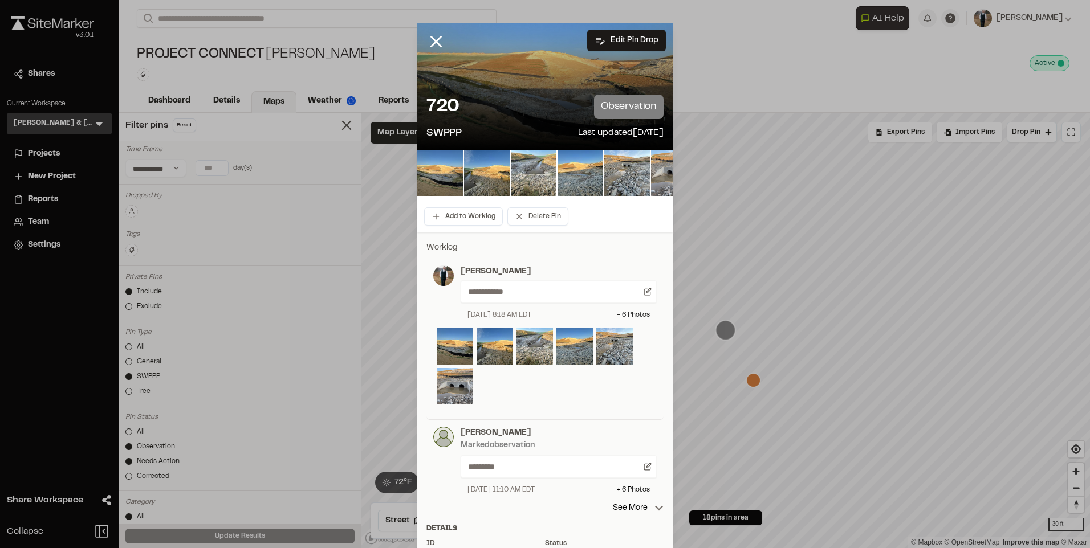
click at [426, 396] on div "**********" at bounding box center [544, 339] width 237 height 161
click at [444, 386] on img at bounding box center [455, 386] width 36 height 36
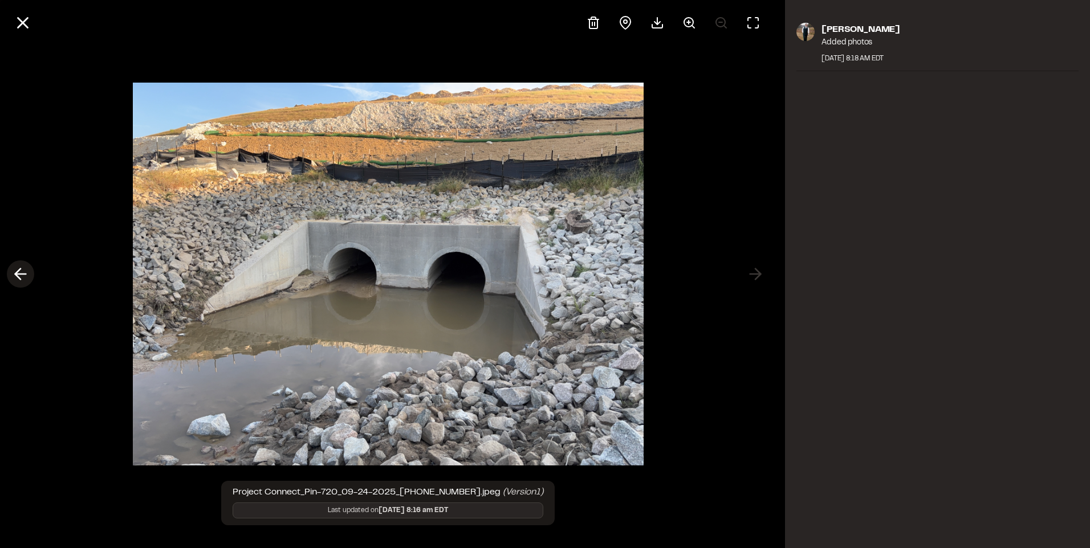
click at [23, 276] on icon at bounding box center [20, 273] width 18 height 19
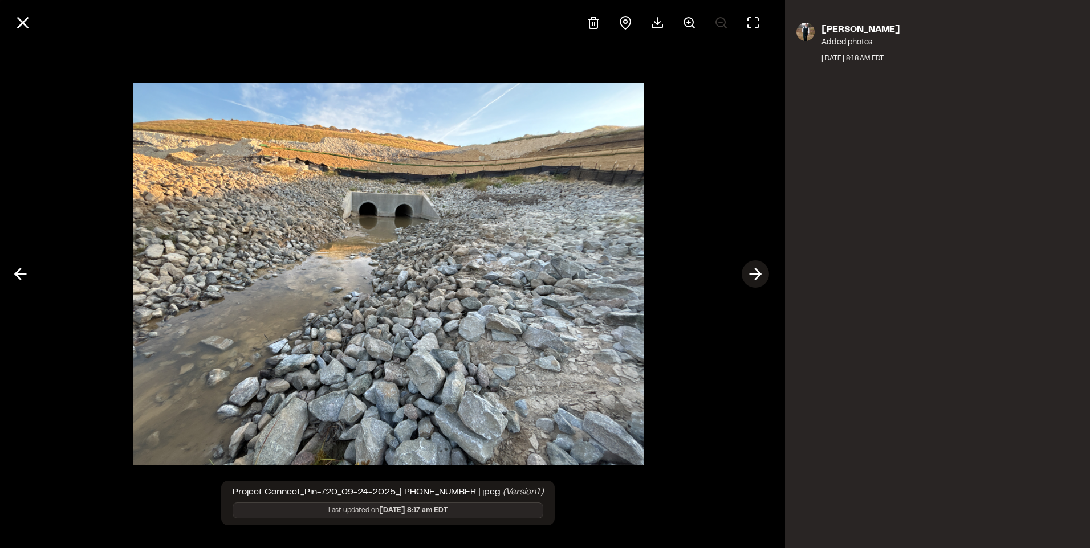
click at [751, 270] on icon at bounding box center [755, 273] width 18 height 19
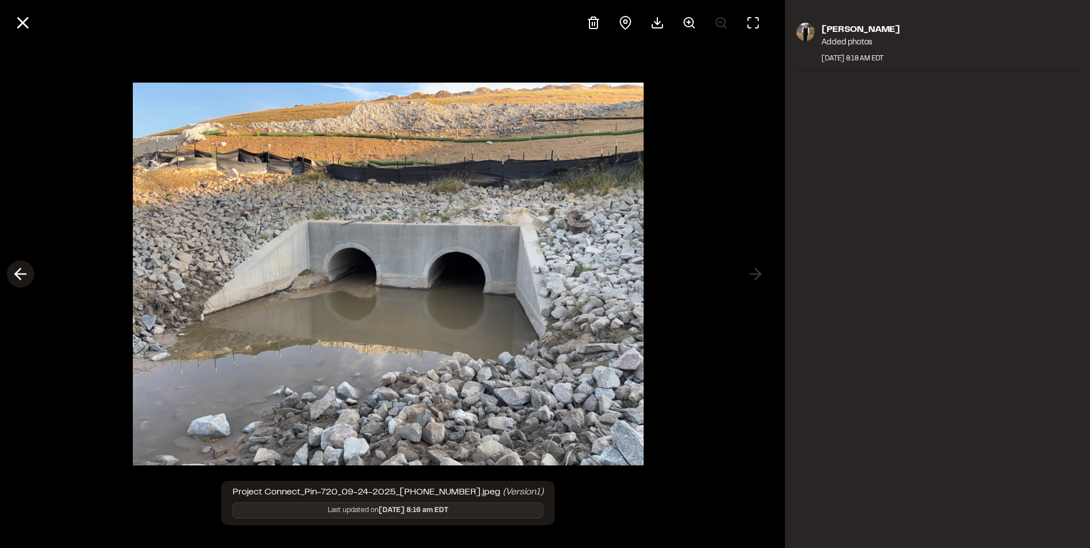
click at [7, 272] on button at bounding box center [20, 273] width 27 height 27
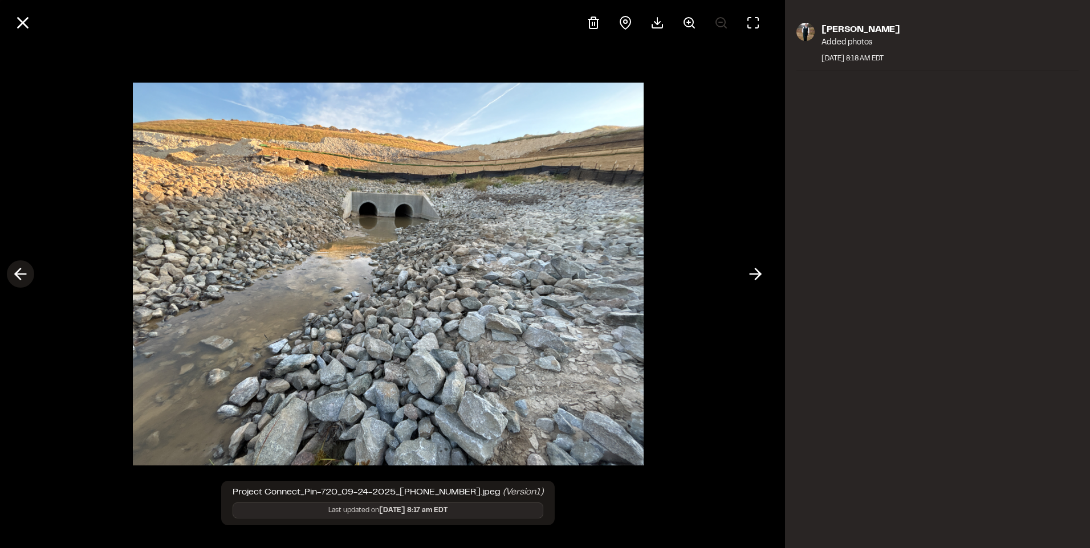
click at [14, 275] on icon at bounding box center [20, 273] width 18 height 19
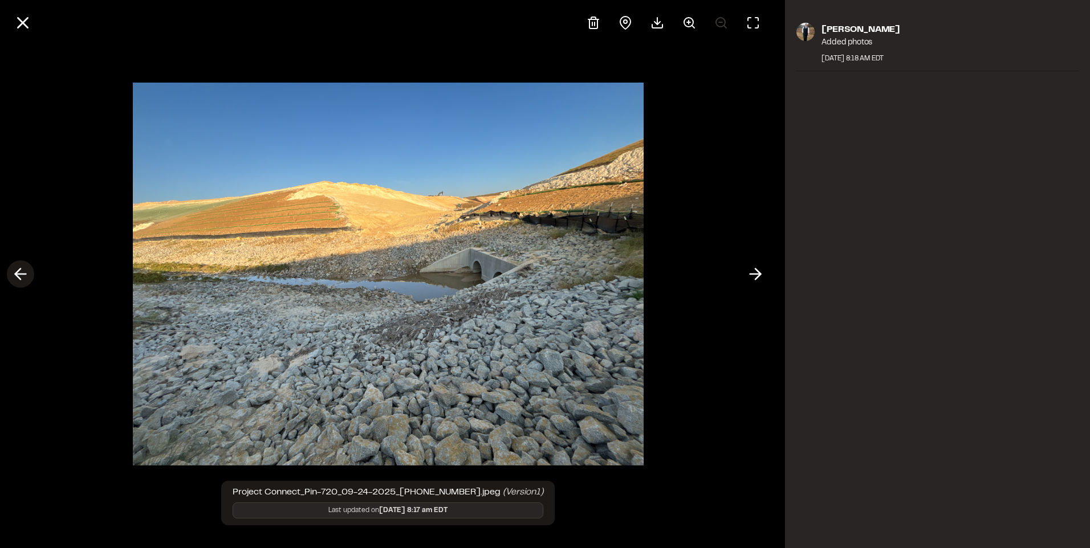
click at [8, 274] on button at bounding box center [20, 273] width 27 height 27
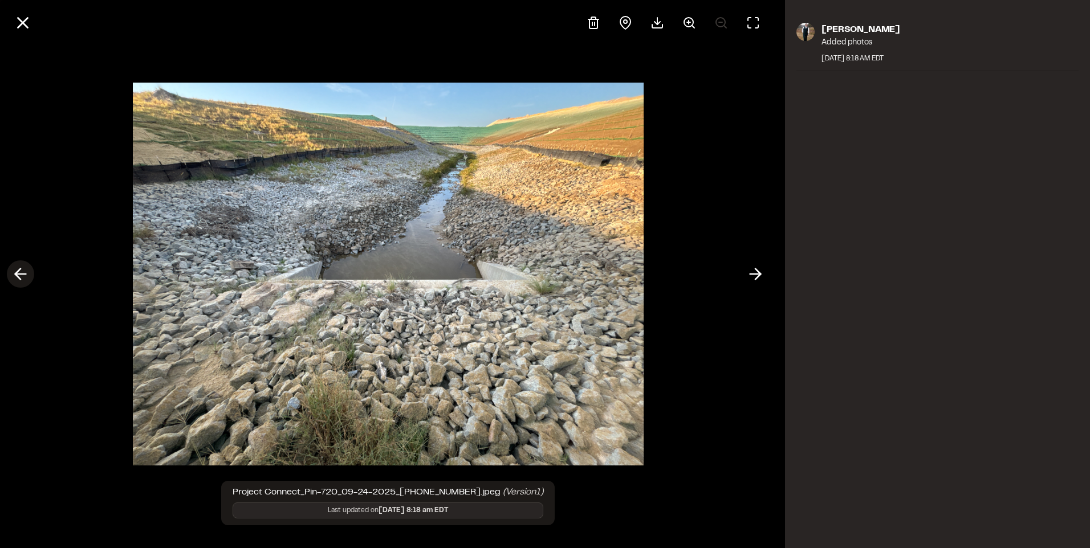
click at [23, 271] on icon at bounding box center [20, 273] width 18 height 19
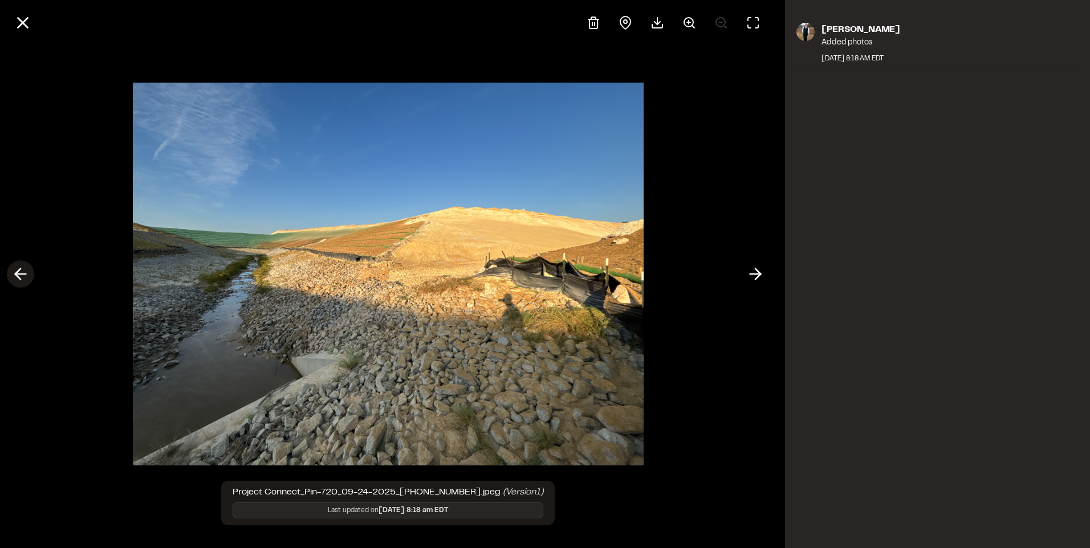
click at [25, 268] on icon at bounding box center [20, 273] width 18 height 19
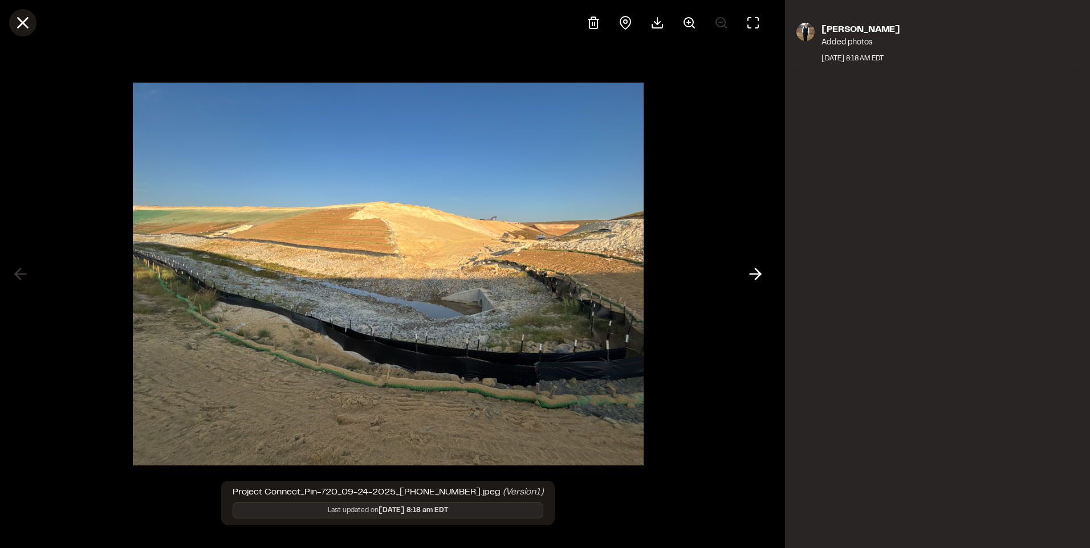
click at [18, 24] on icon at bounding box center [22, 22] width 19 height 19
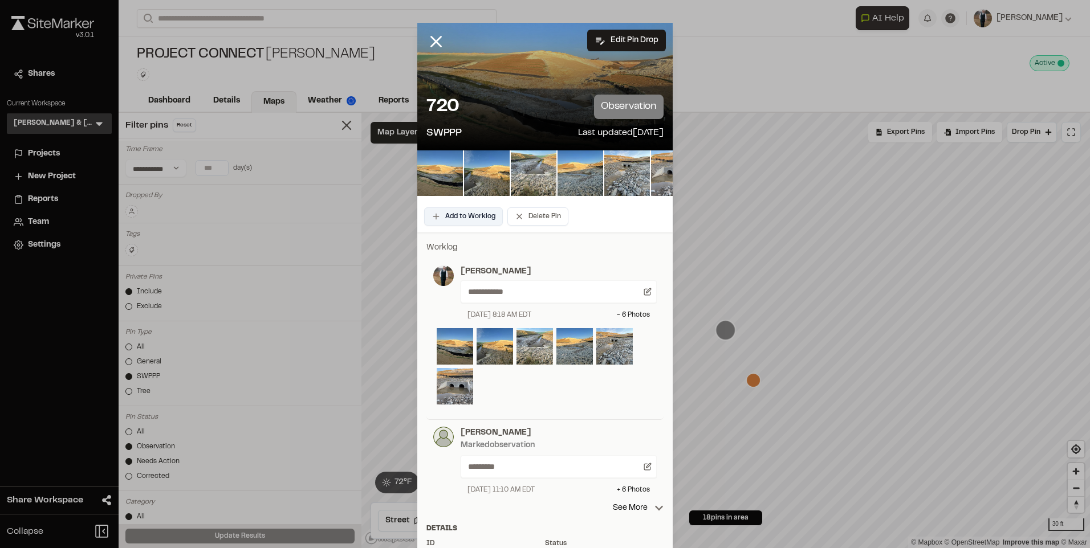
click at [440, 210] on button "Add to Worklog" at bounding box center [463, 216] width 79 height 18
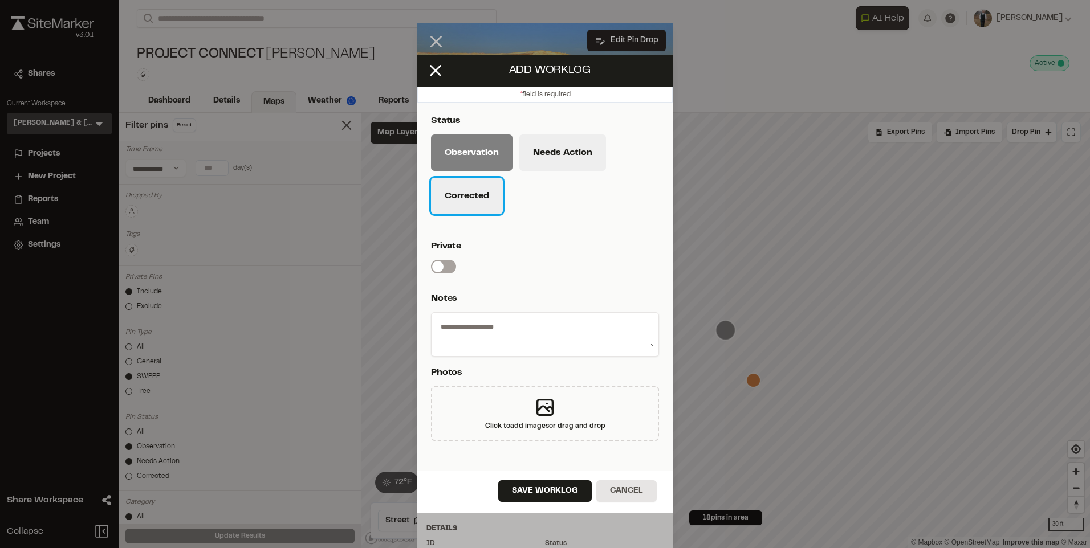
click at [466, 201] on button "Corrected" at bounding box center [467, 196] width 72 height 36
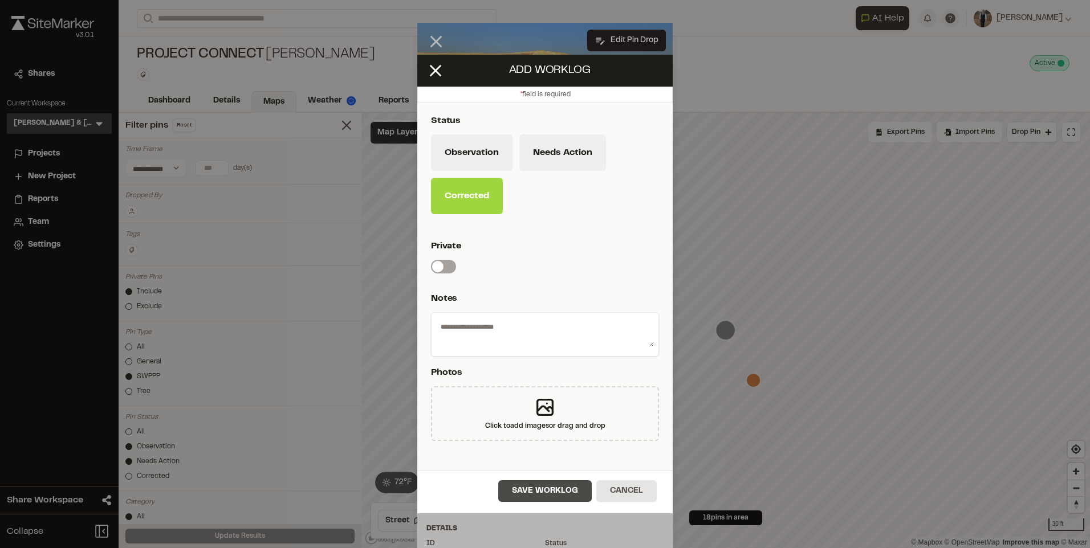
click at [545, 488] on button "Save Worklog" at bounding box center [544, 491] width 93 height 22
